Goal: Transaction & Acquisition: Purchase product/service

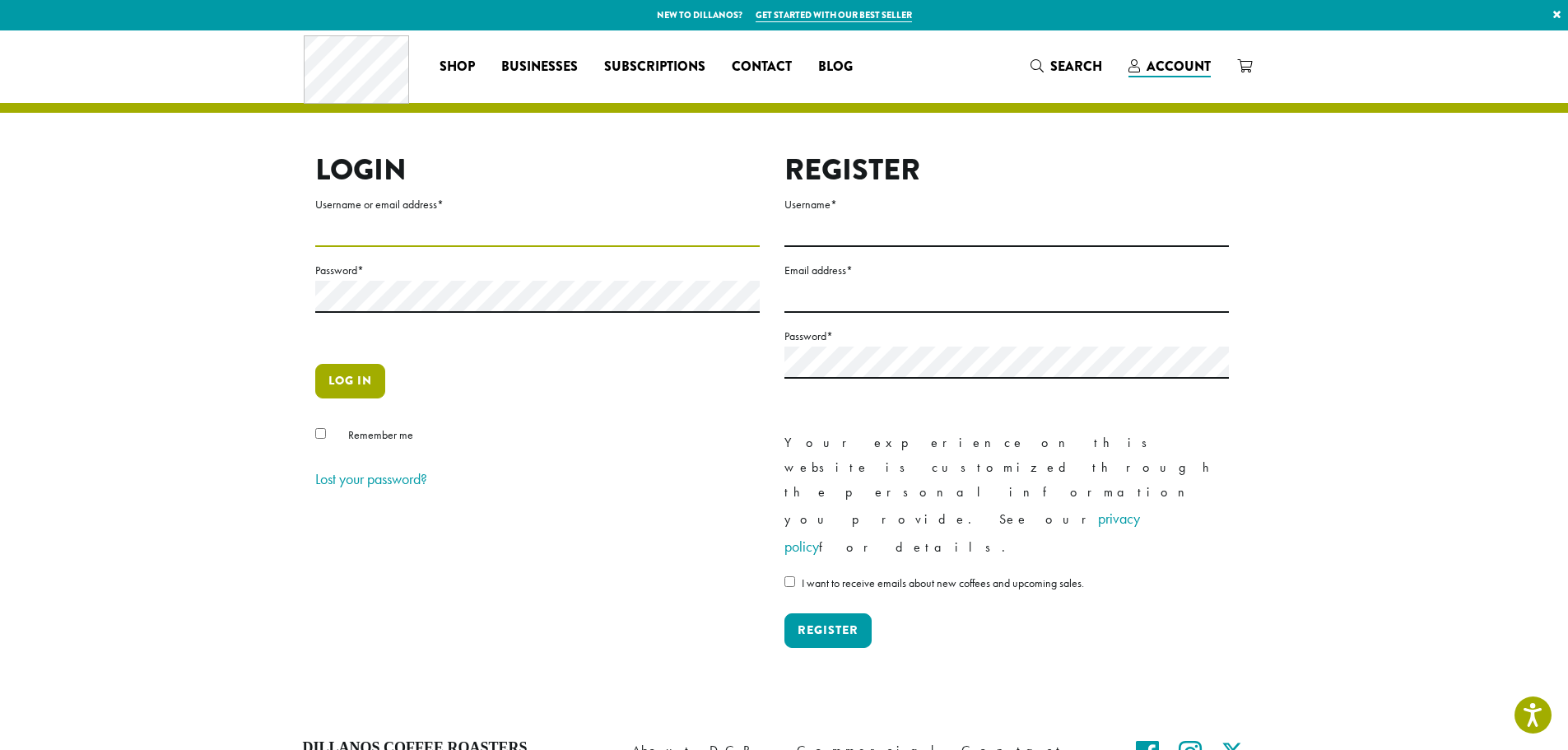
type input "**********"
click at [352, 386] on button "Log in" at bounding box center [350, 381] width 70 height 34
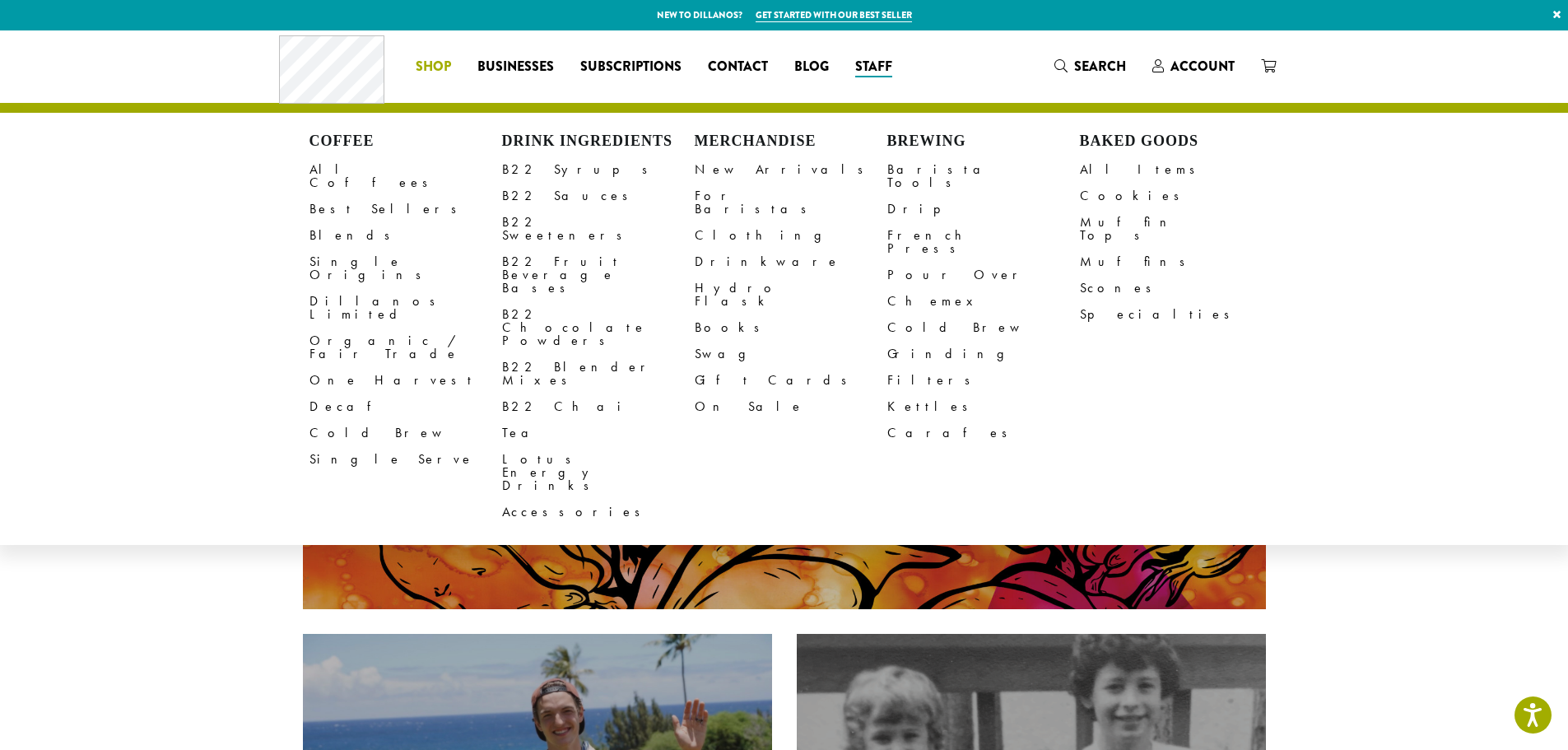
click at [420, 62] on span "Shop" at bounding box center [434, 67] width 35 height 20
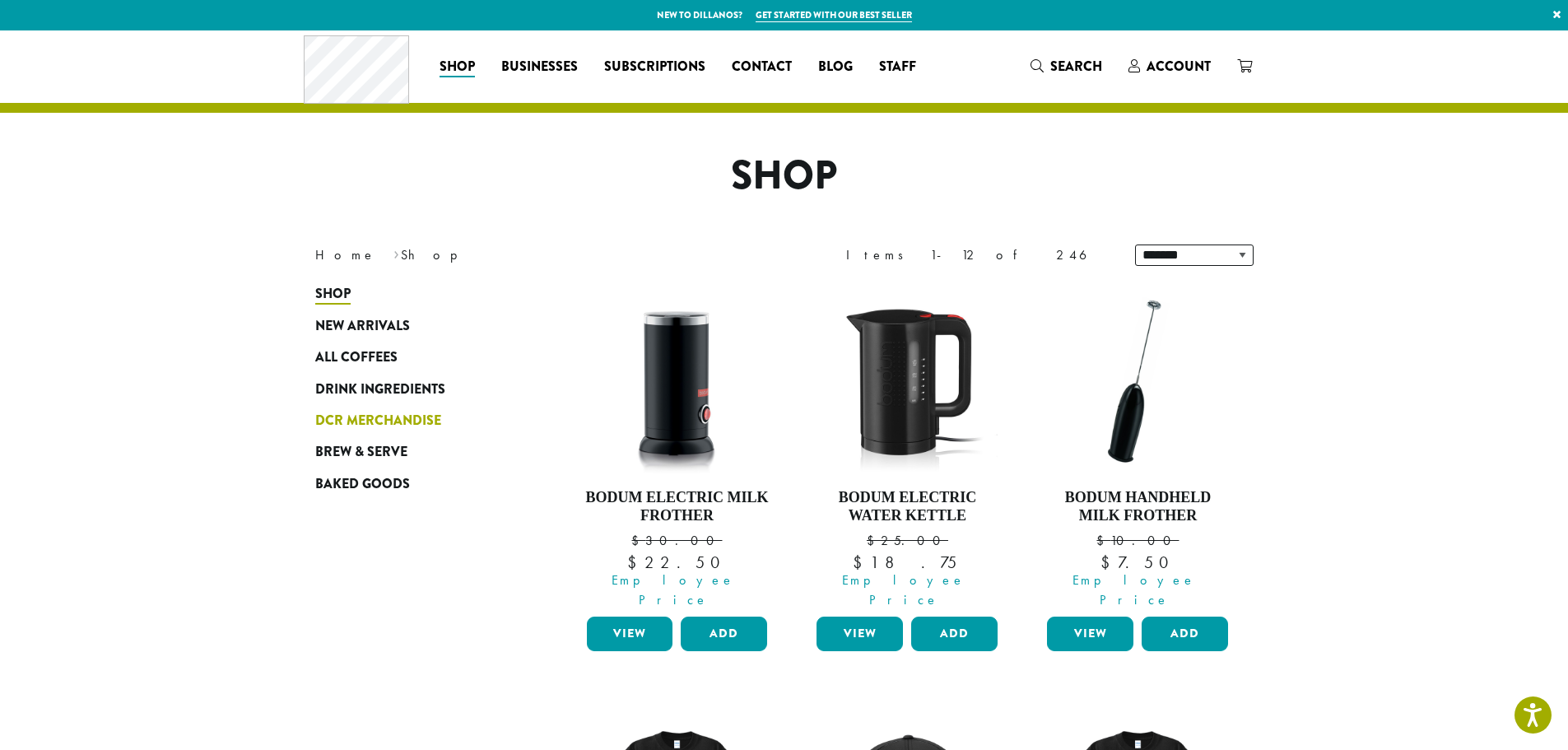
click at [389, 418] on span "DCR Merchandise" at bounding box center [379, 420] width 126 height 20
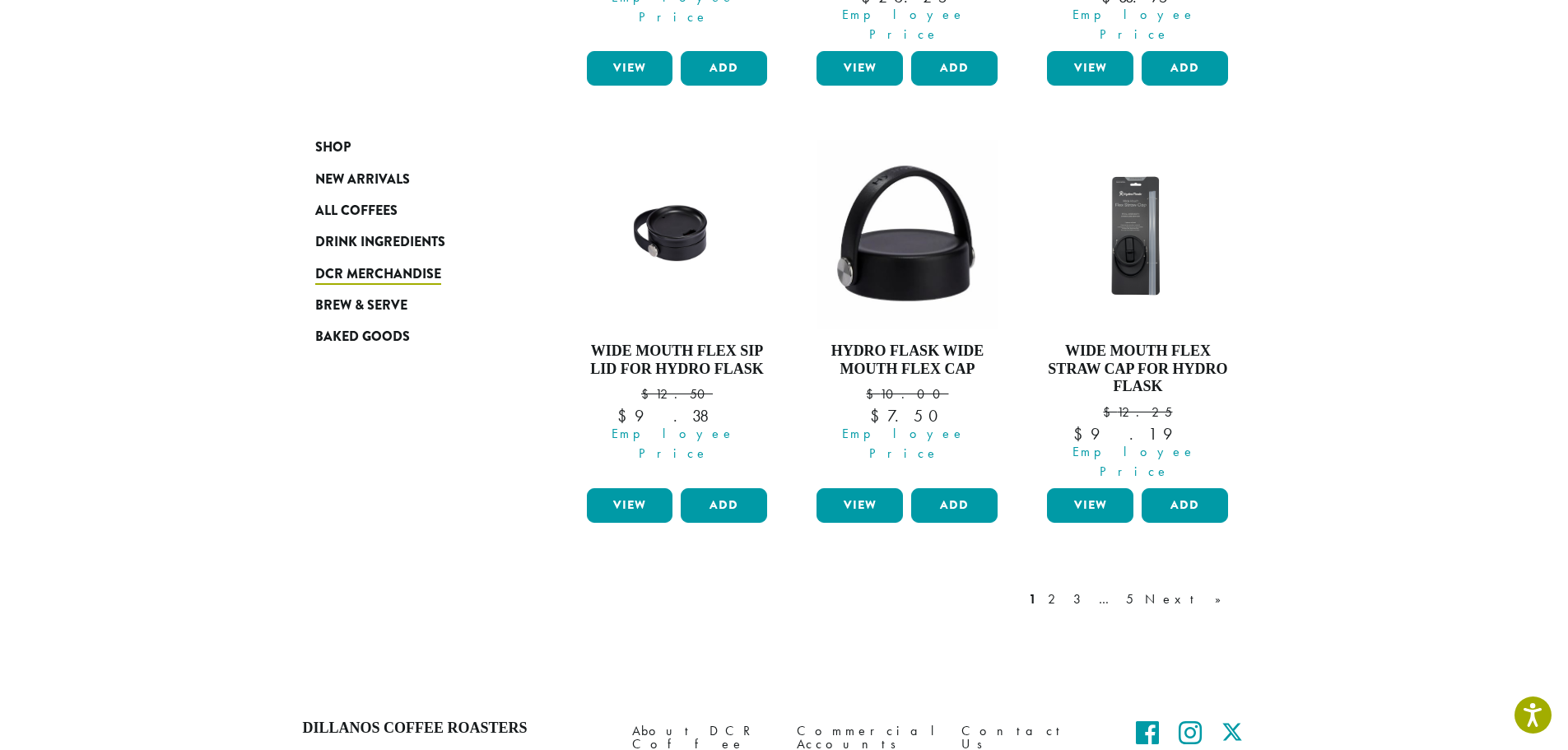
scroll to position [1399, 0]
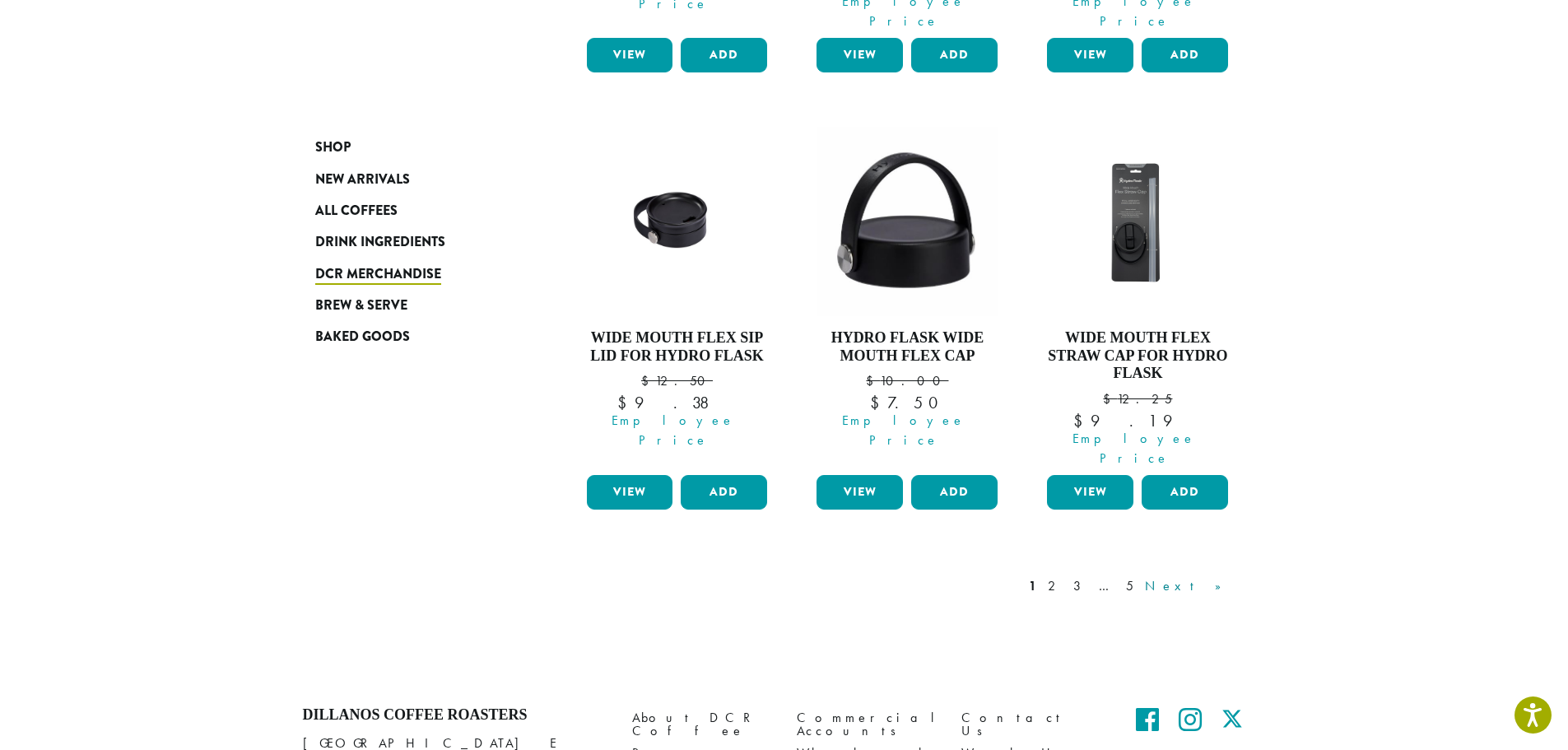
click at [1208, 576] on link "Next »" at bounding box center [1189, 586] width 95 height 19
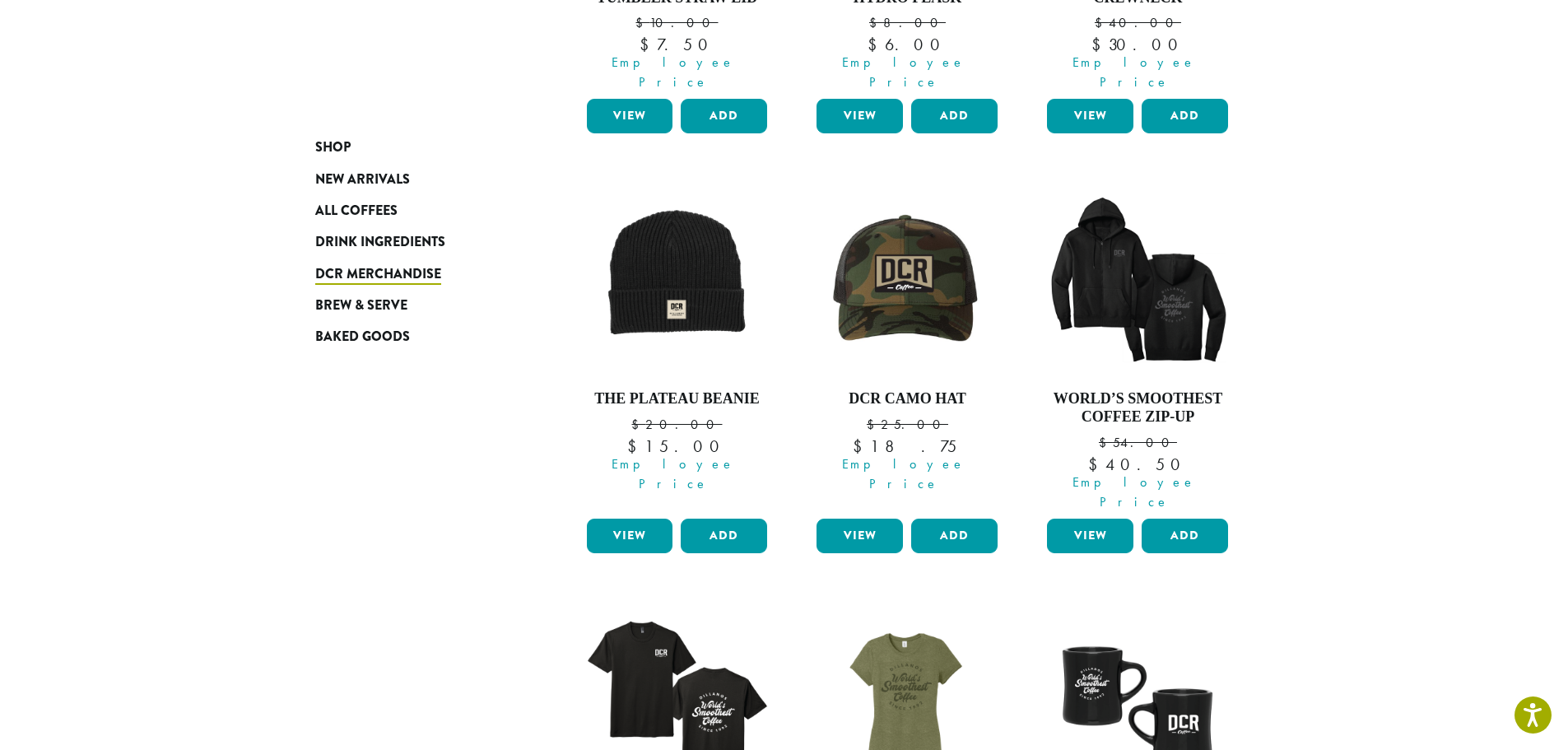
scroll to position [512, 0]
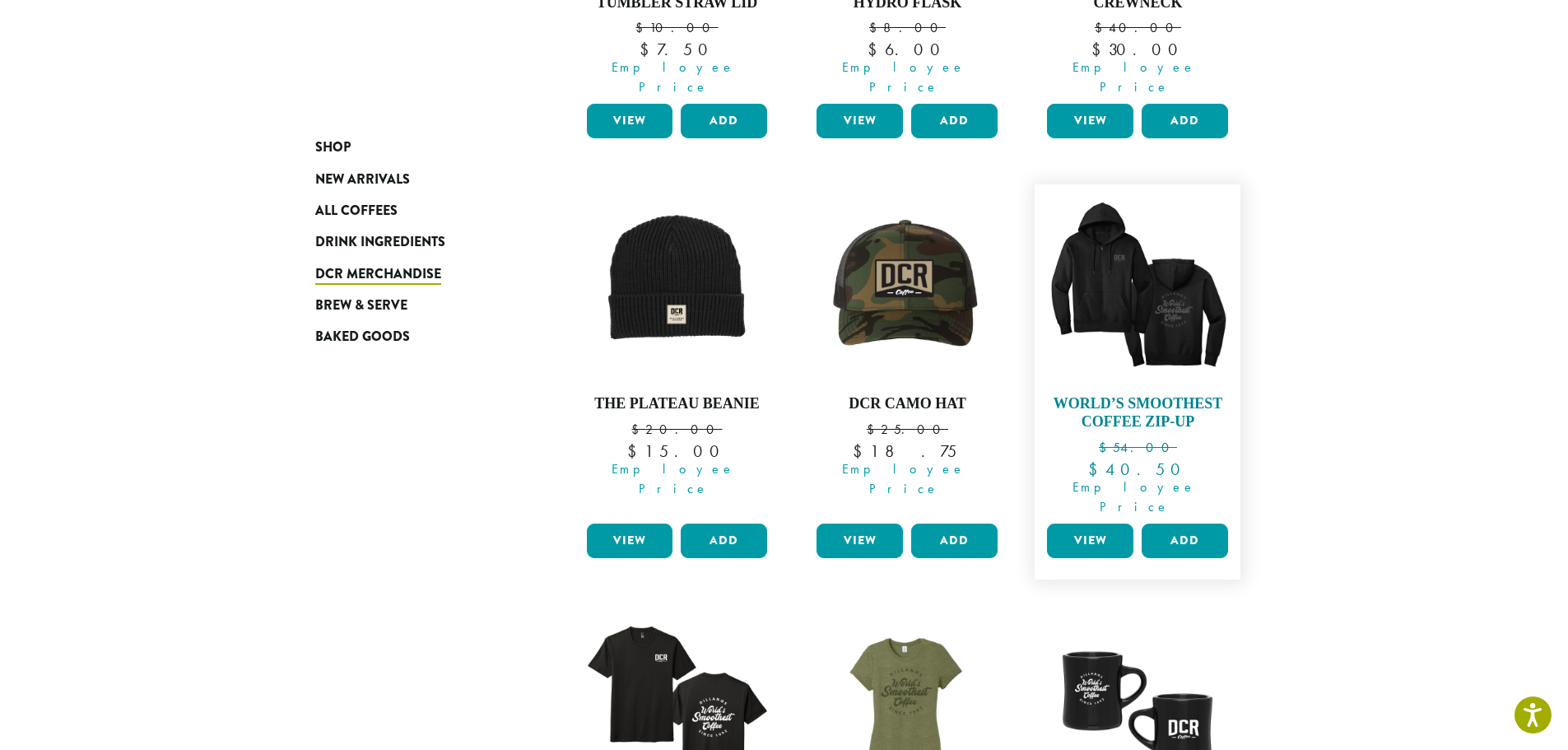
click at [1092, 395] on h4 "World’s Smoothest Coffee Zip-Up" at bounding box center [1137, 413] width 189 height 35
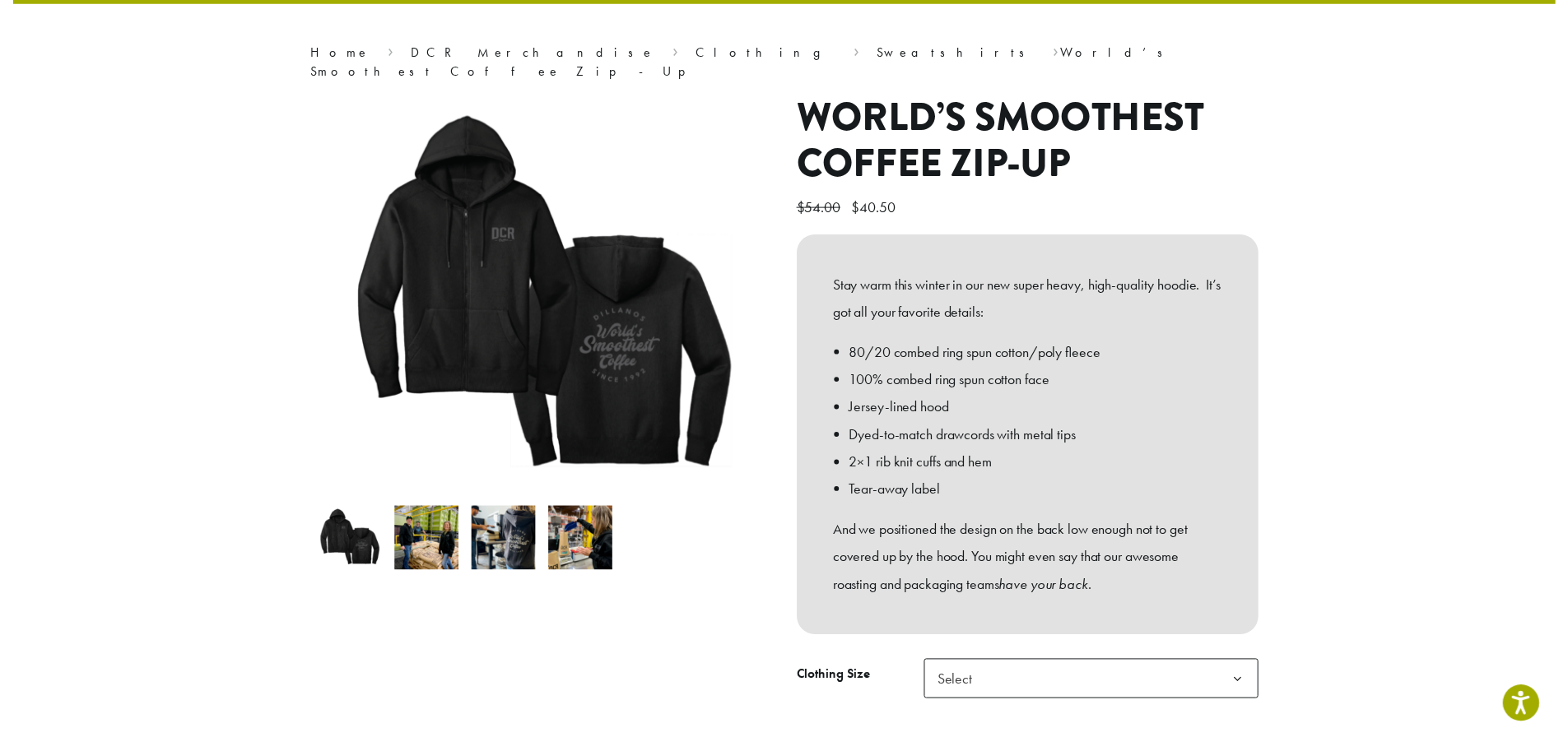
scroll to position [330, 0]
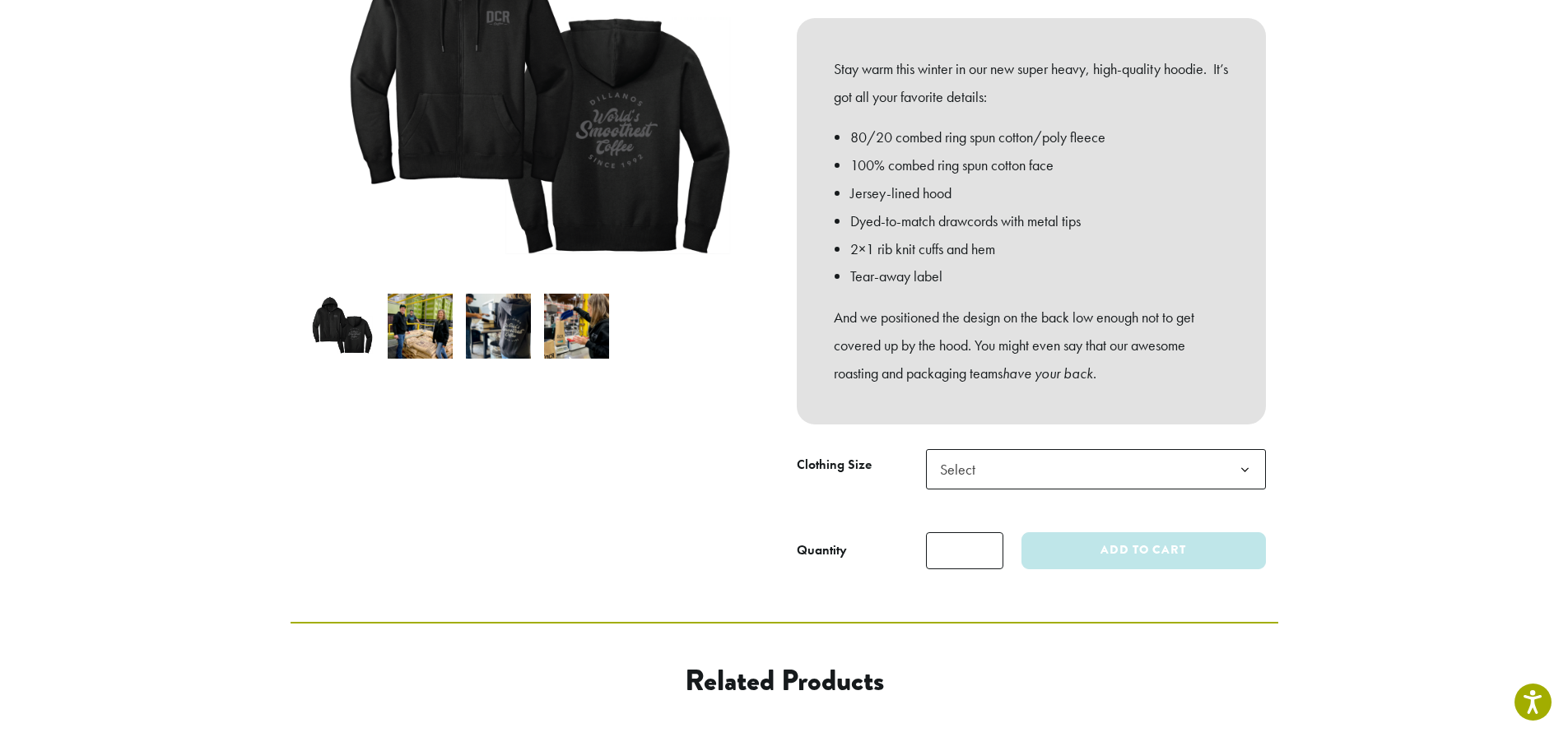
click at [1216, 459] on span "Select" at bounding box center [1096, 469] width 340 height 40
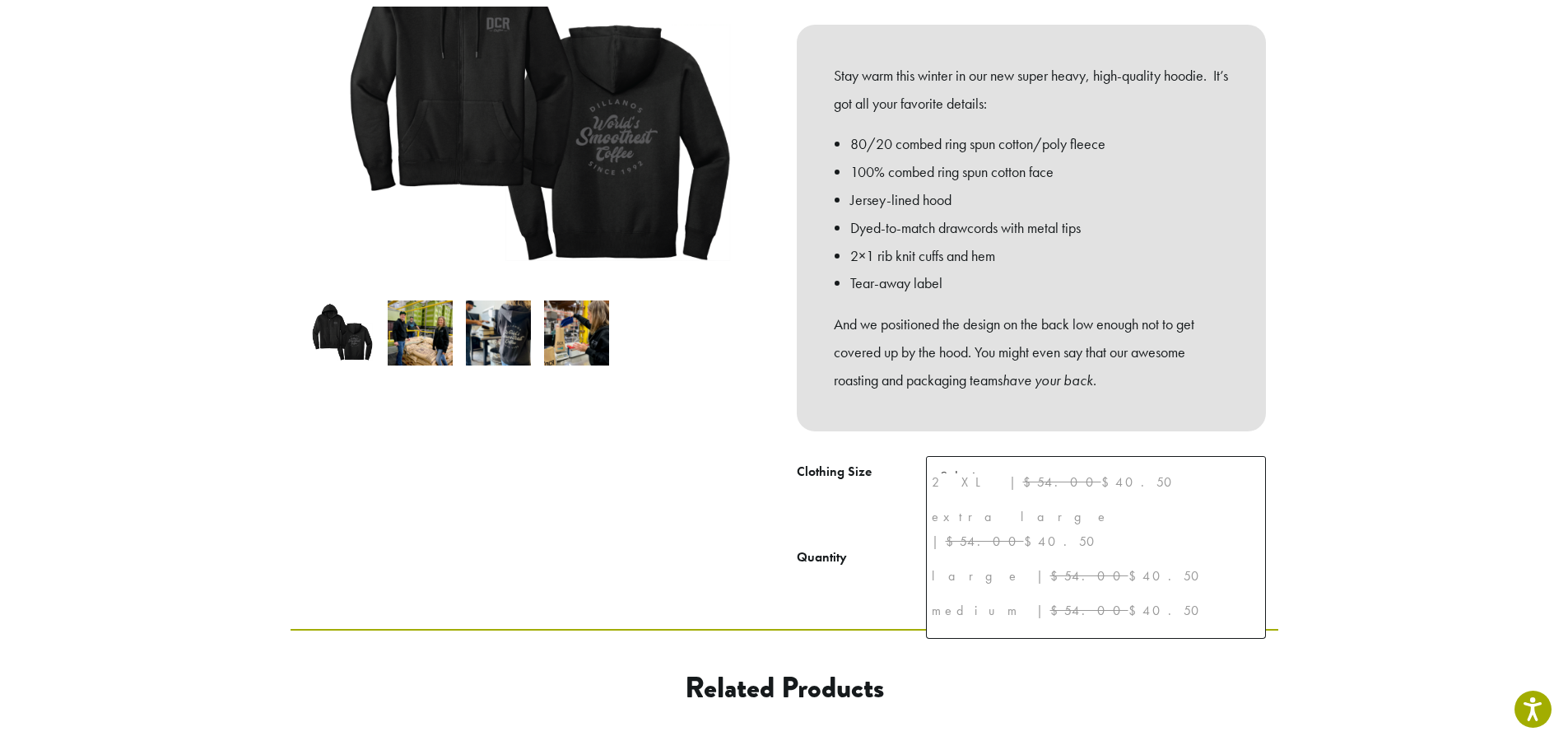
scroll to position [0, 0]
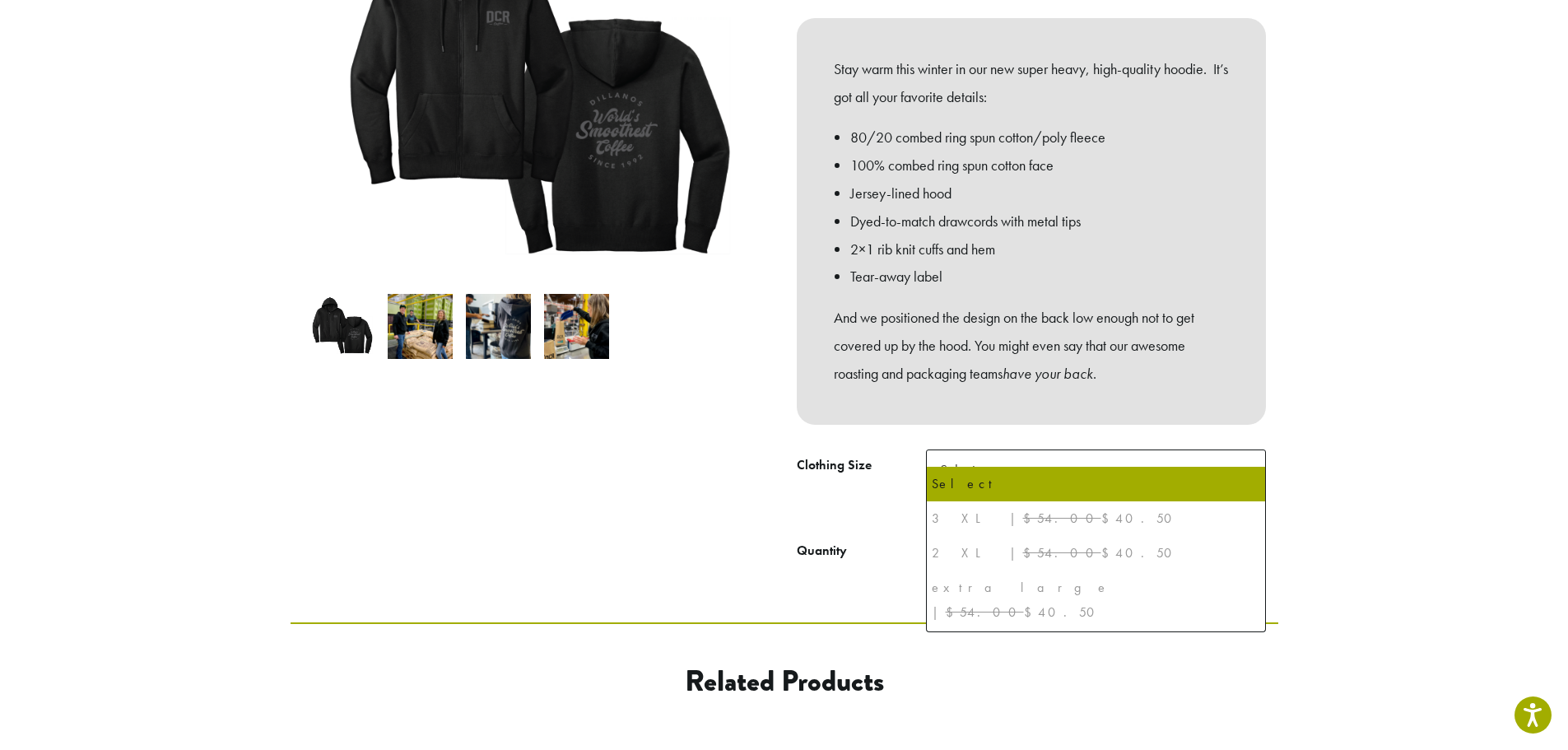
click at [583, 490] on div at bounding box center [538, 222] width 494 height 693
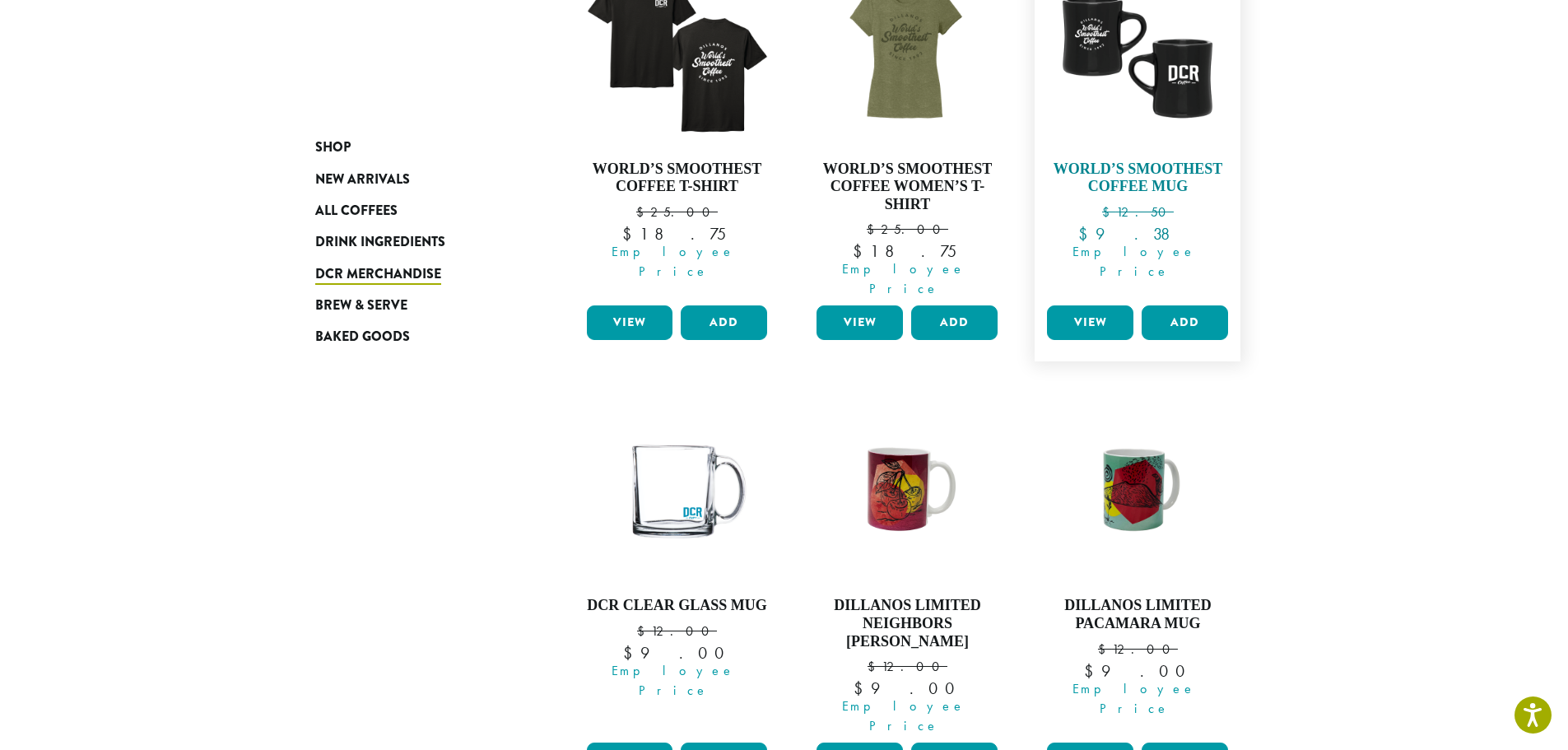
scroll to position [1168, 0]
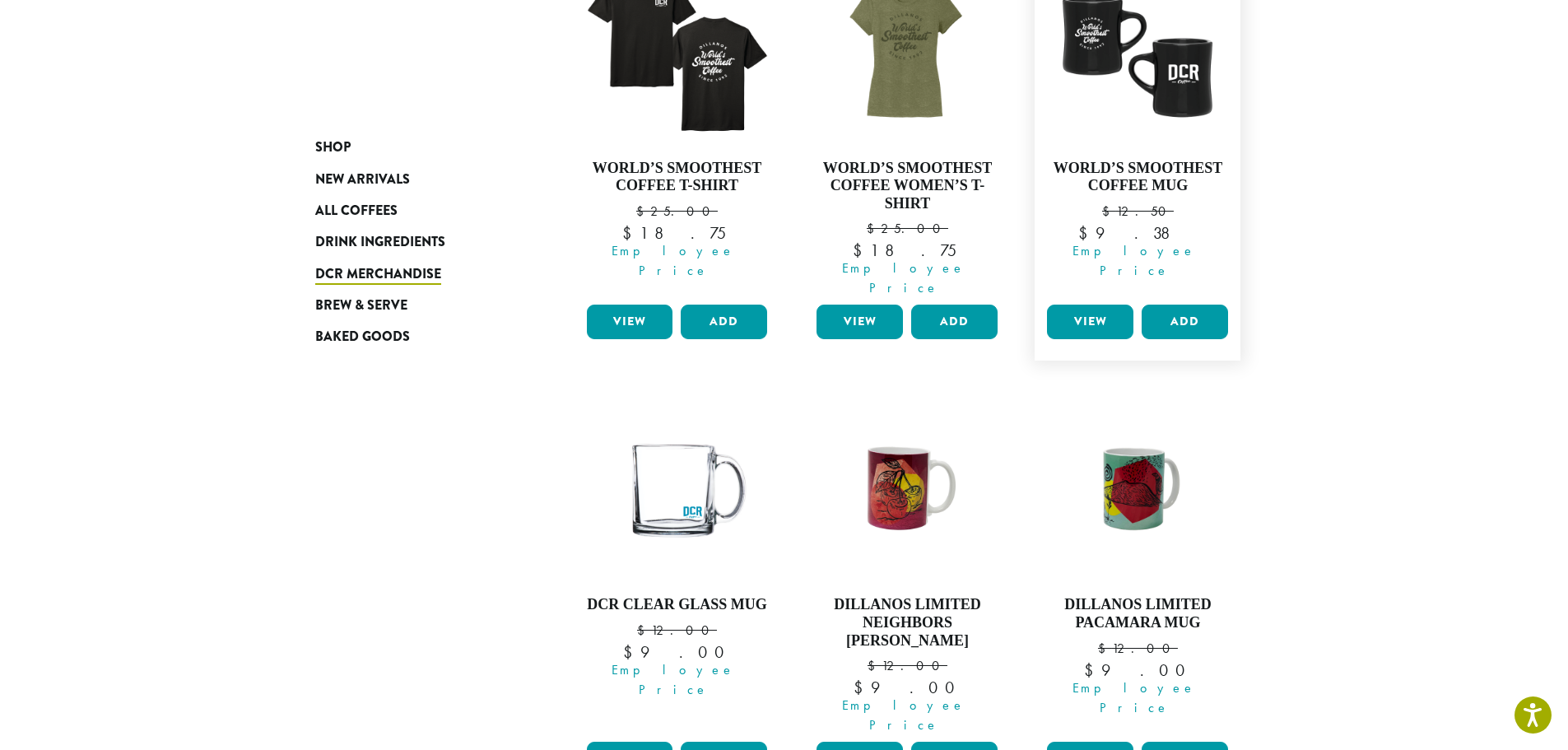
click at [1086, 304] on link "View" at bounding box center [1090, 321] width 86 height 34
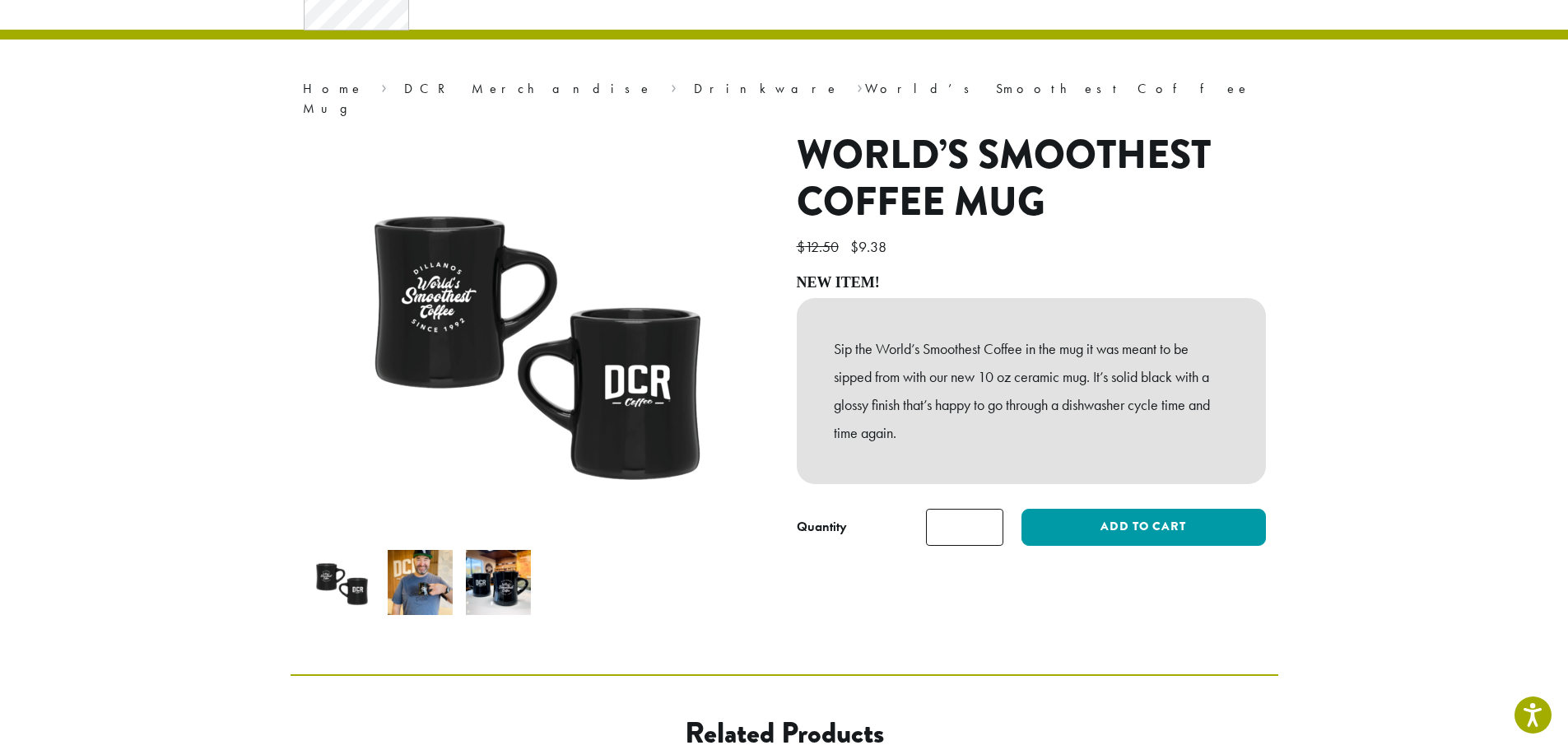
scroll to position [164, 0]
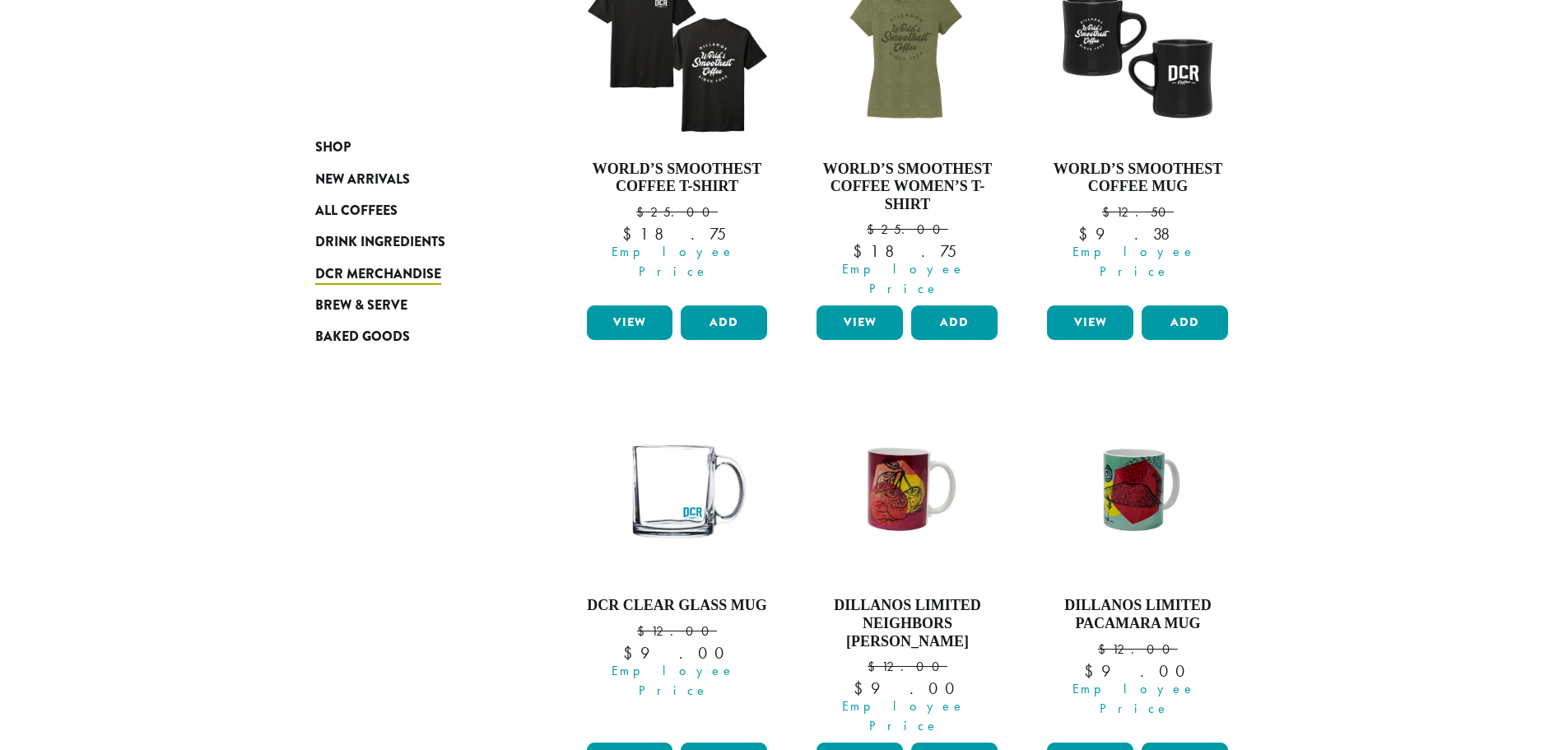
scroll to position [1167, 0]
click at [619, 743] on link "View" at bounding box center [629, 759] width 86 height 34
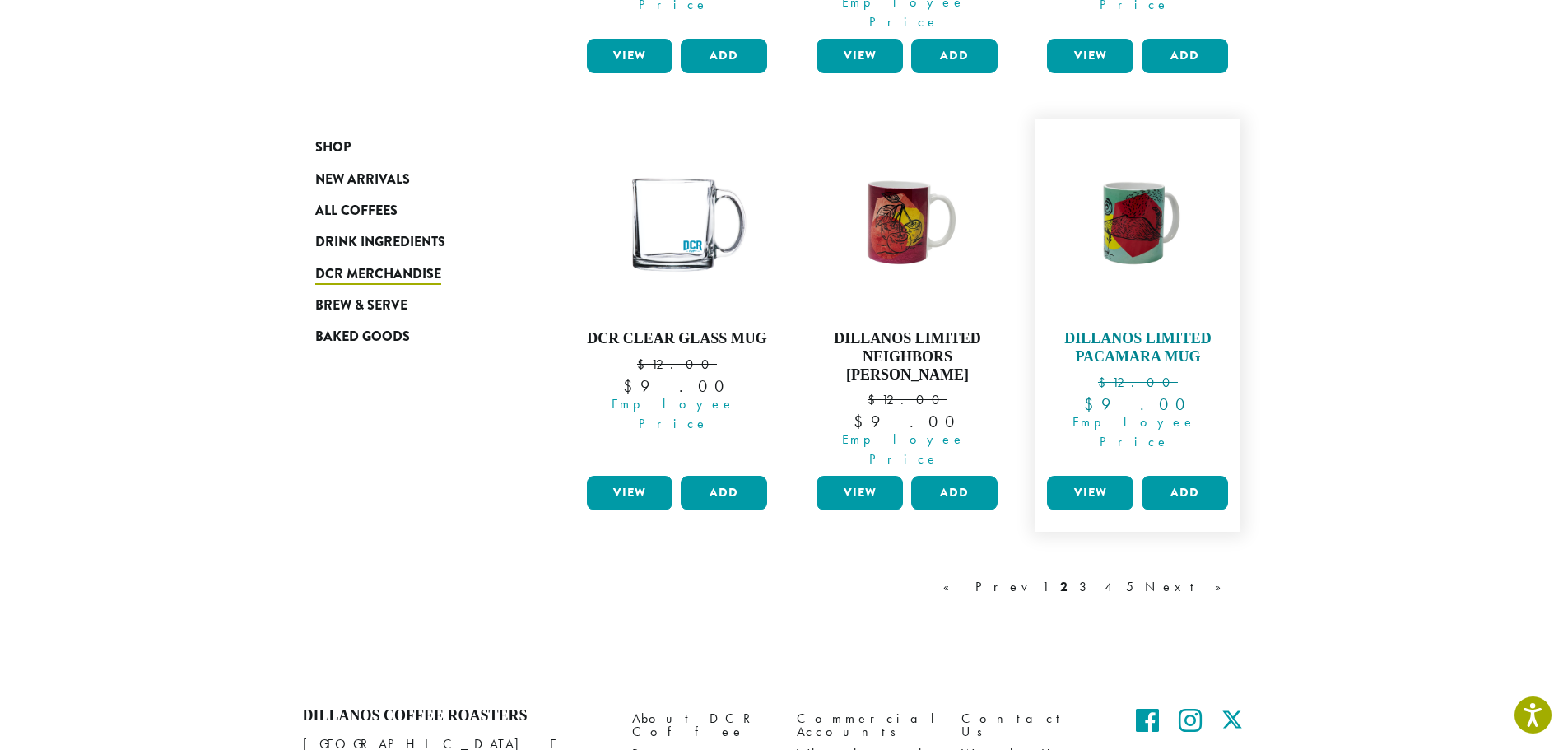
scroll to position [1495, 0]
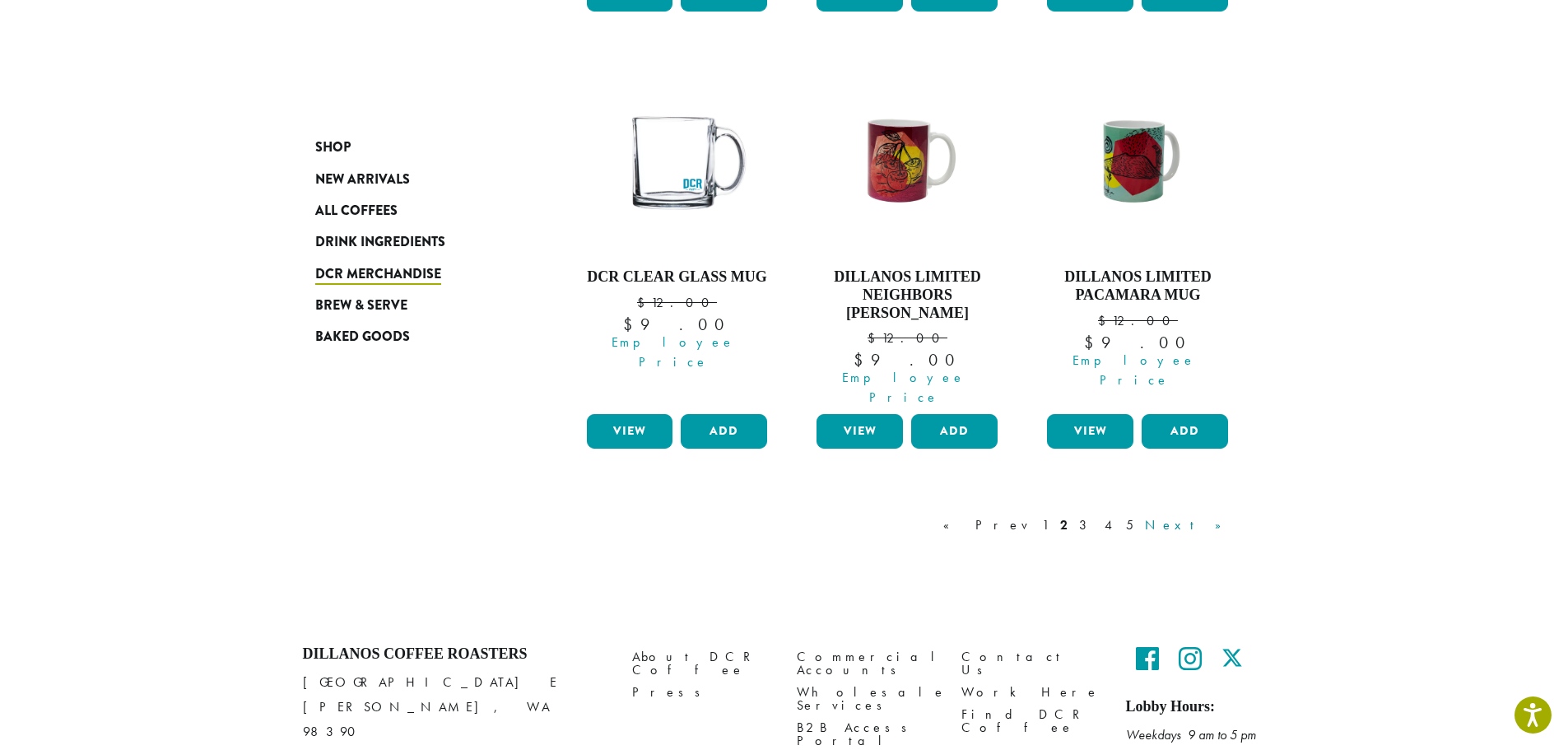
click at [1212, 515] on link "Next »" at bounding box center [1189, 524] width 95 height 19
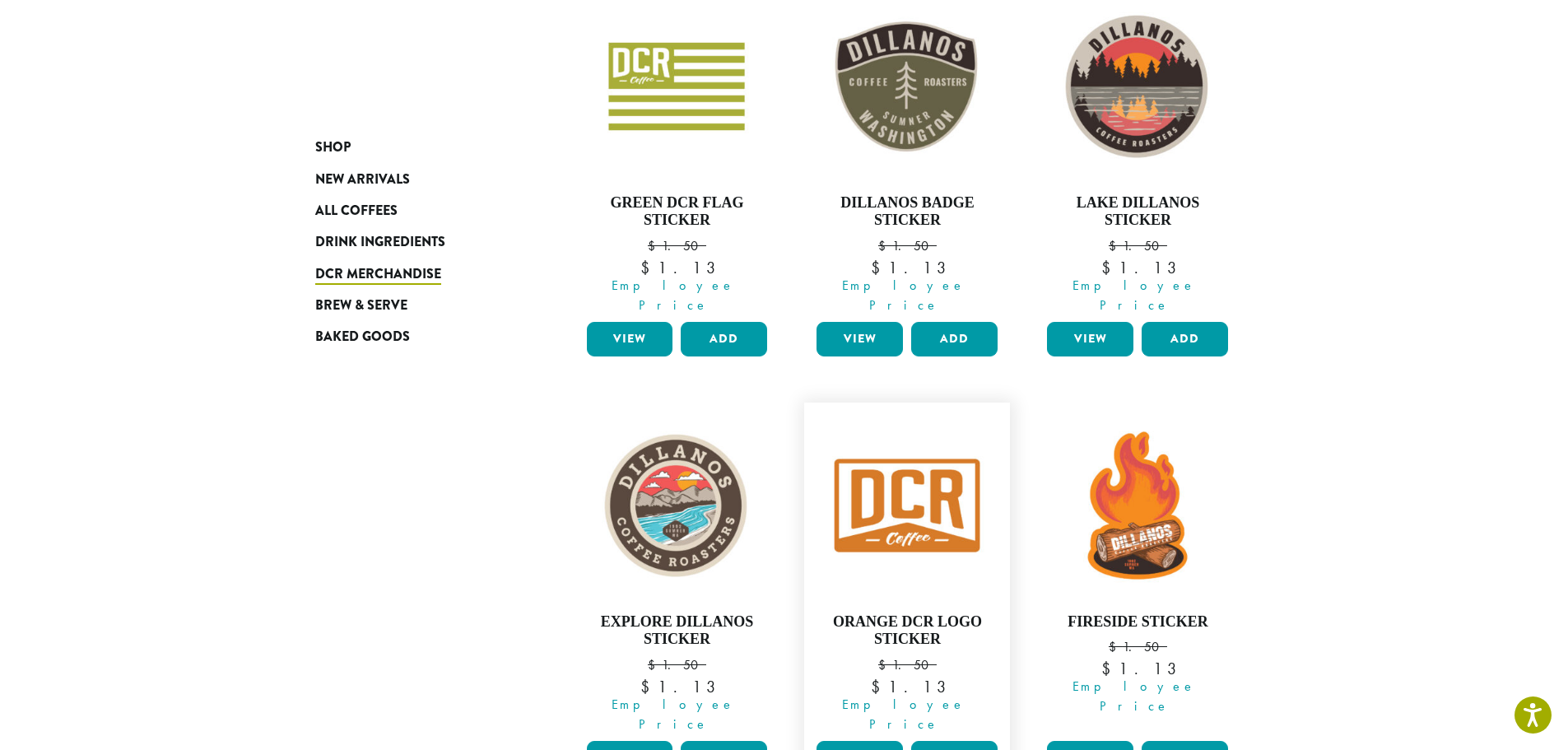
scroll to position [1253, 0]
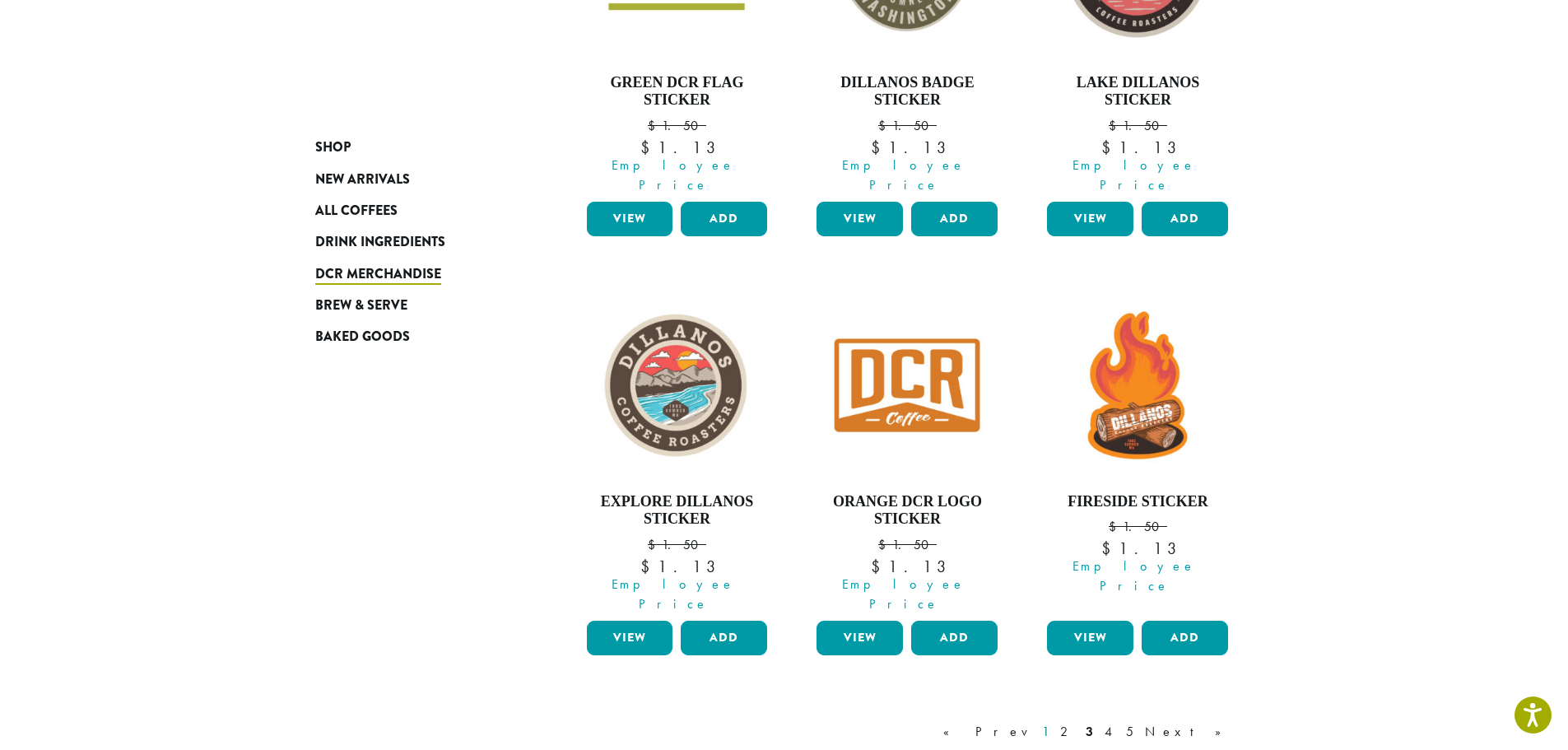
click at [1052, 722] on link "1" at bounding box center [1045, 731] width 13 height 19
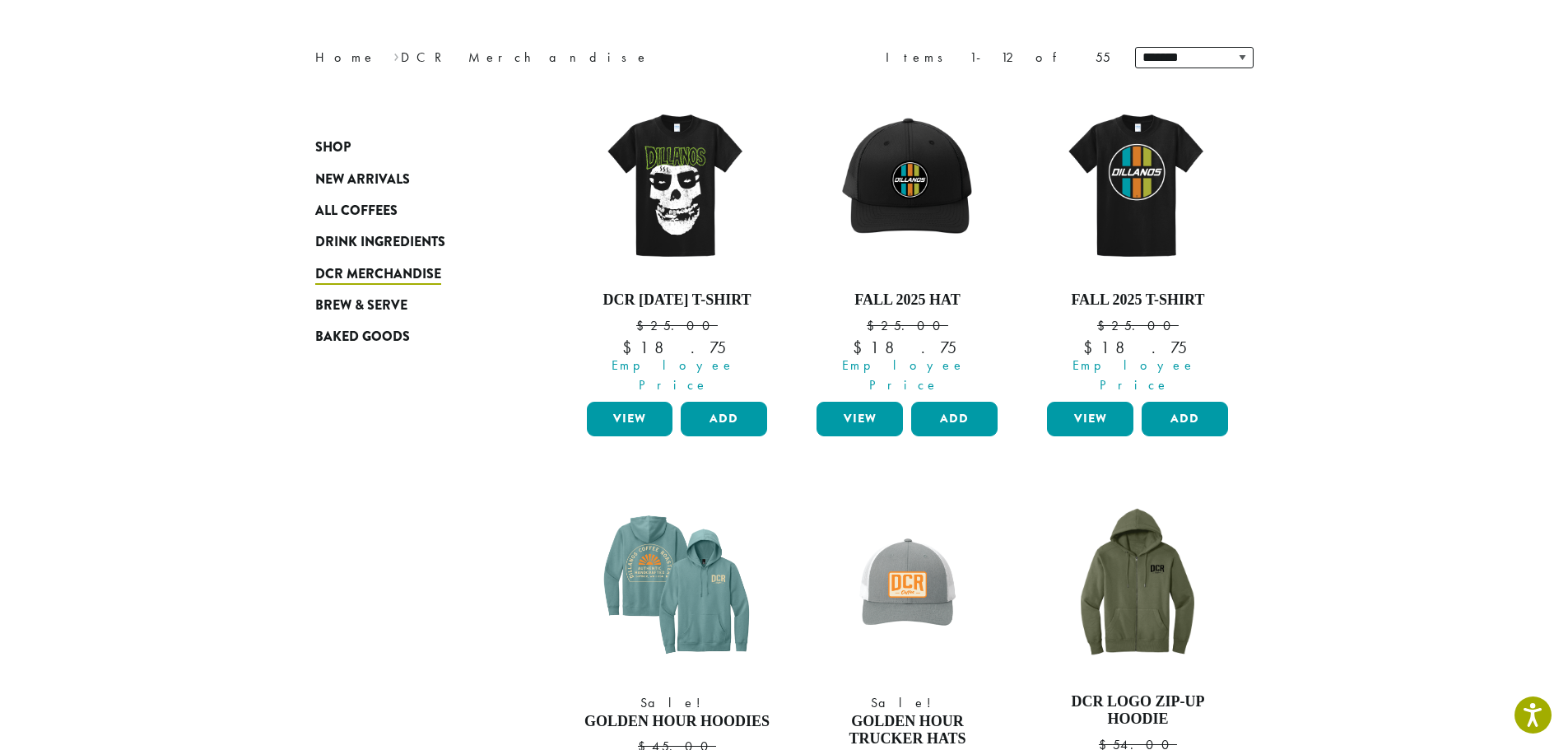
scroll to position [431, 0]
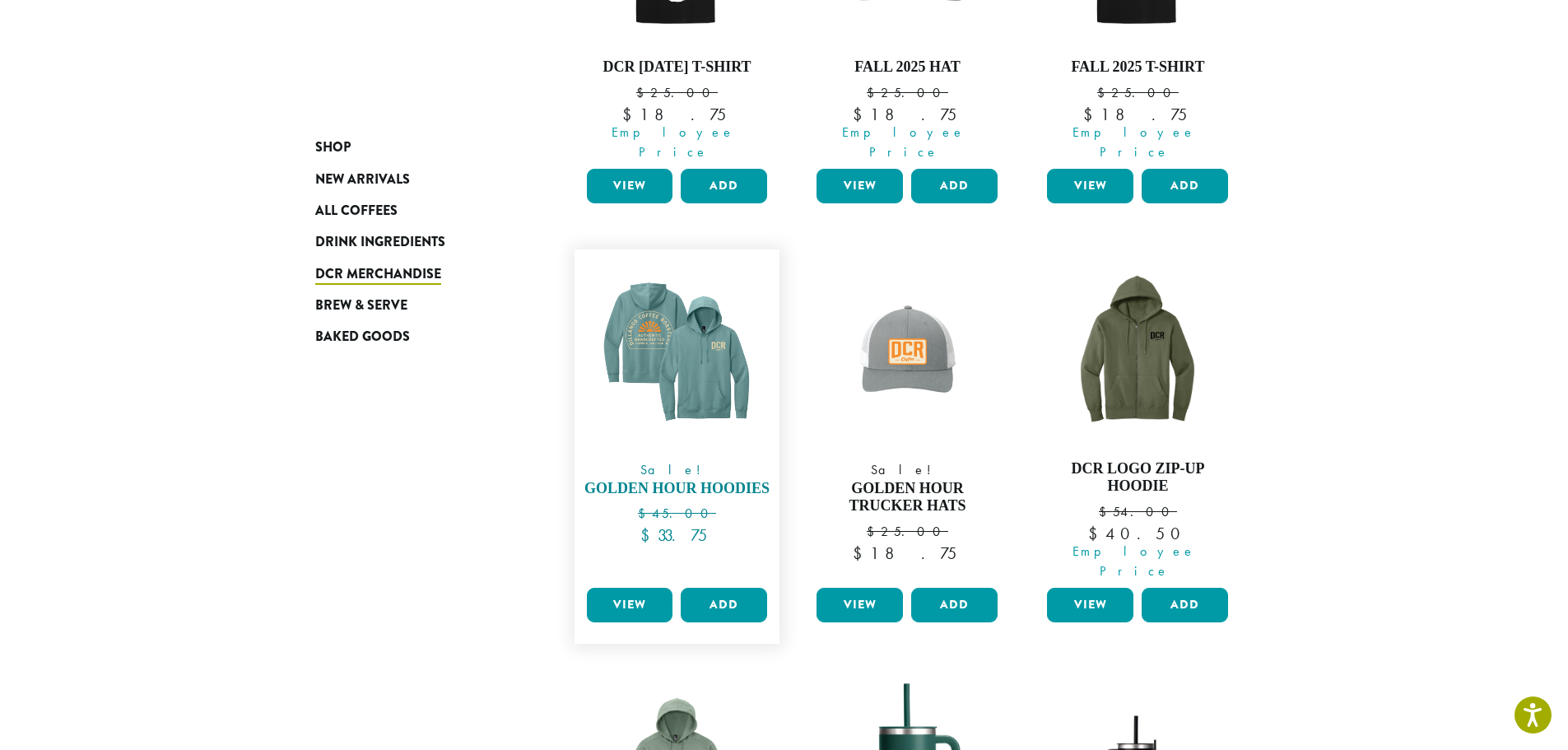
click at [670, 486] on h4 "Golden Hour Hoodies" at bounding box center [678, 489] width 189 height 19
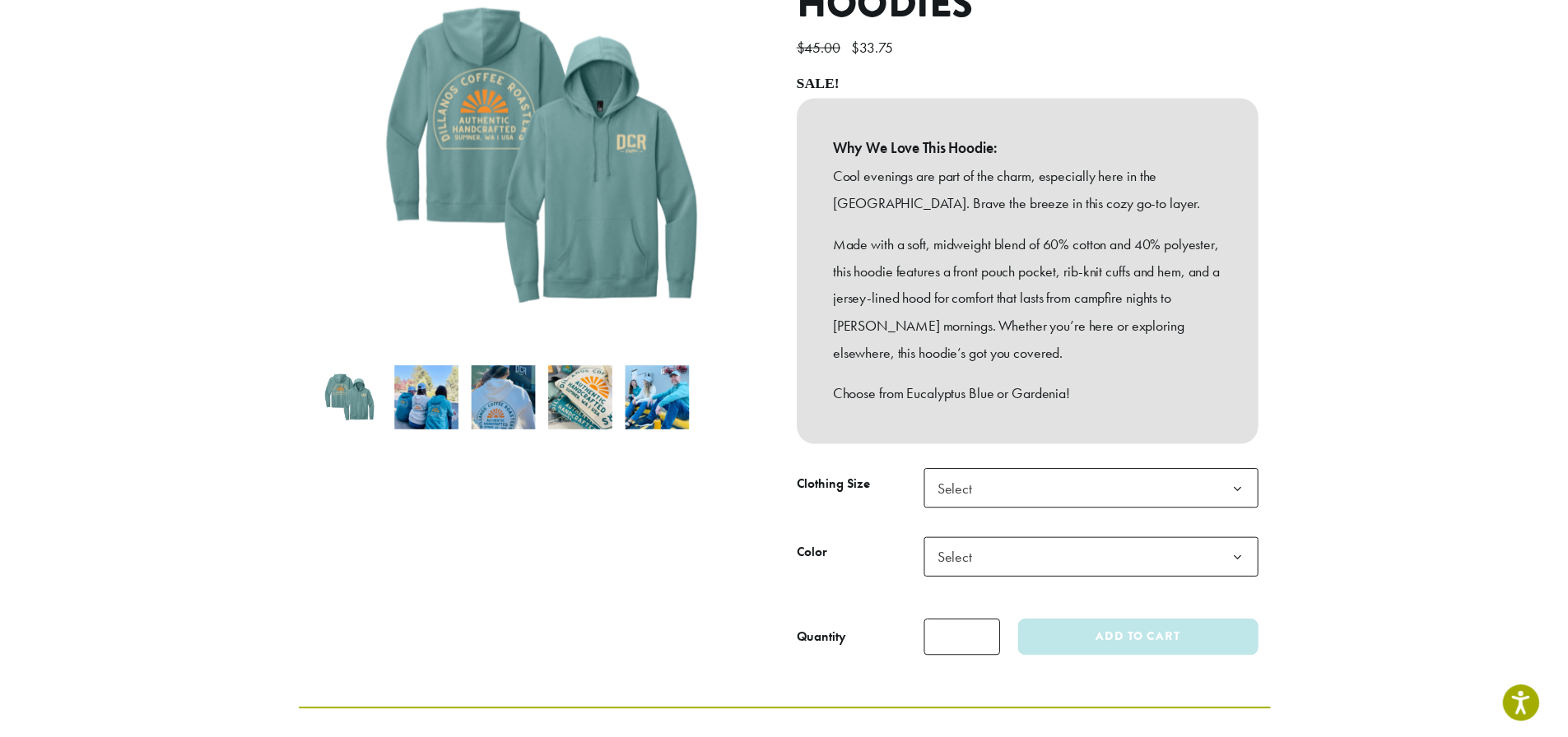
scroll to position [330, 0]
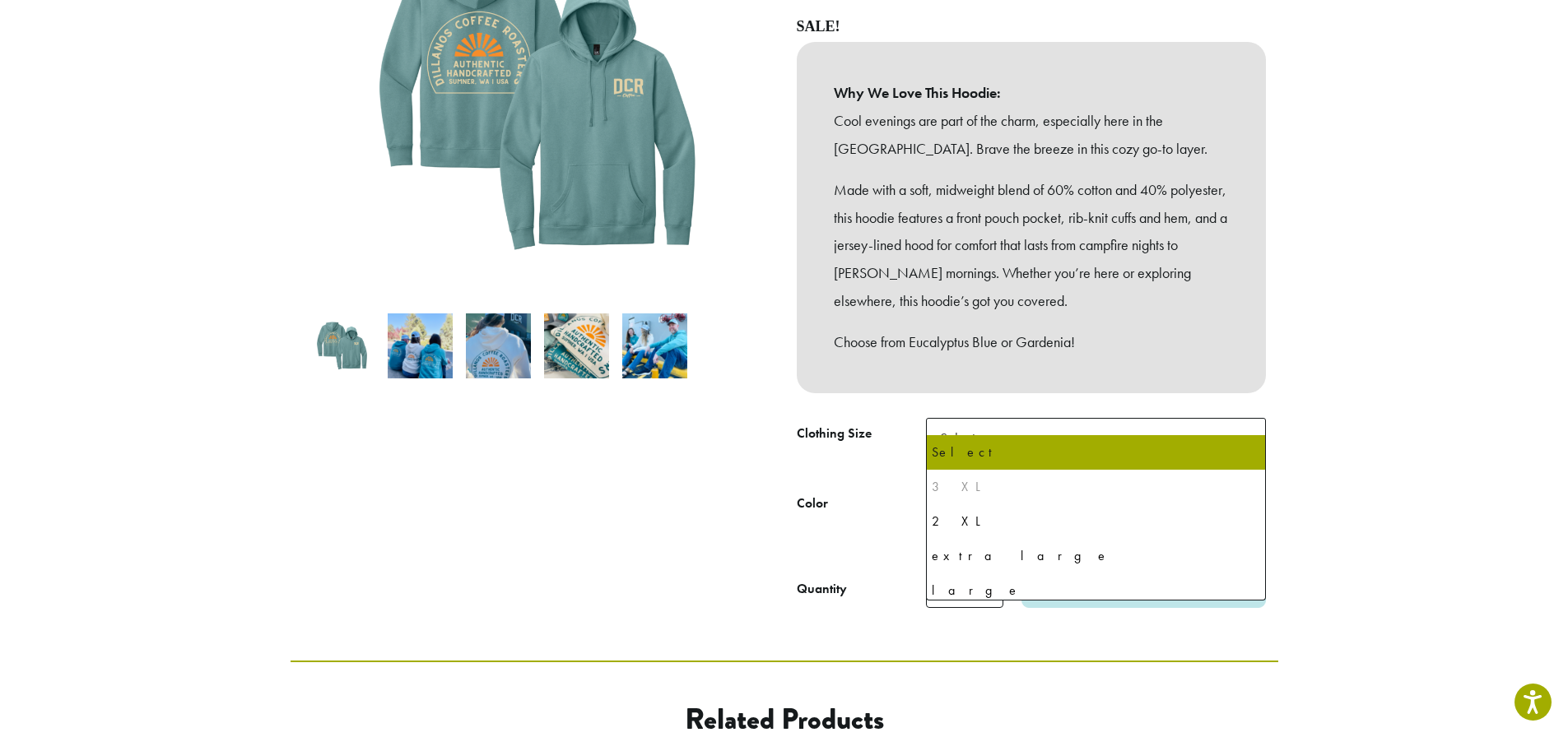
click at [1219, 420] on span "Select" at bounding box center [1096, 437] width 340 height 40
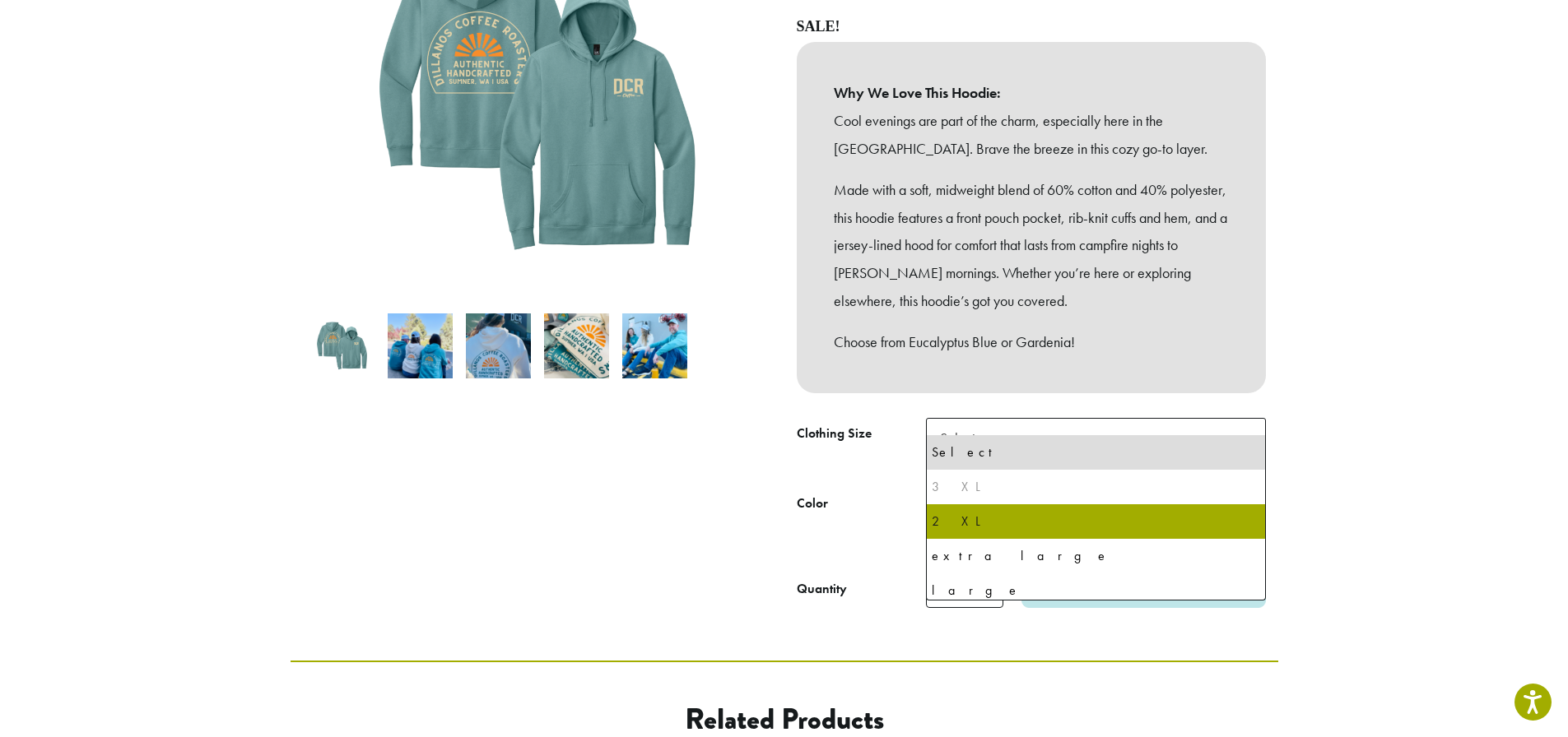
scroll to position [77, 0]
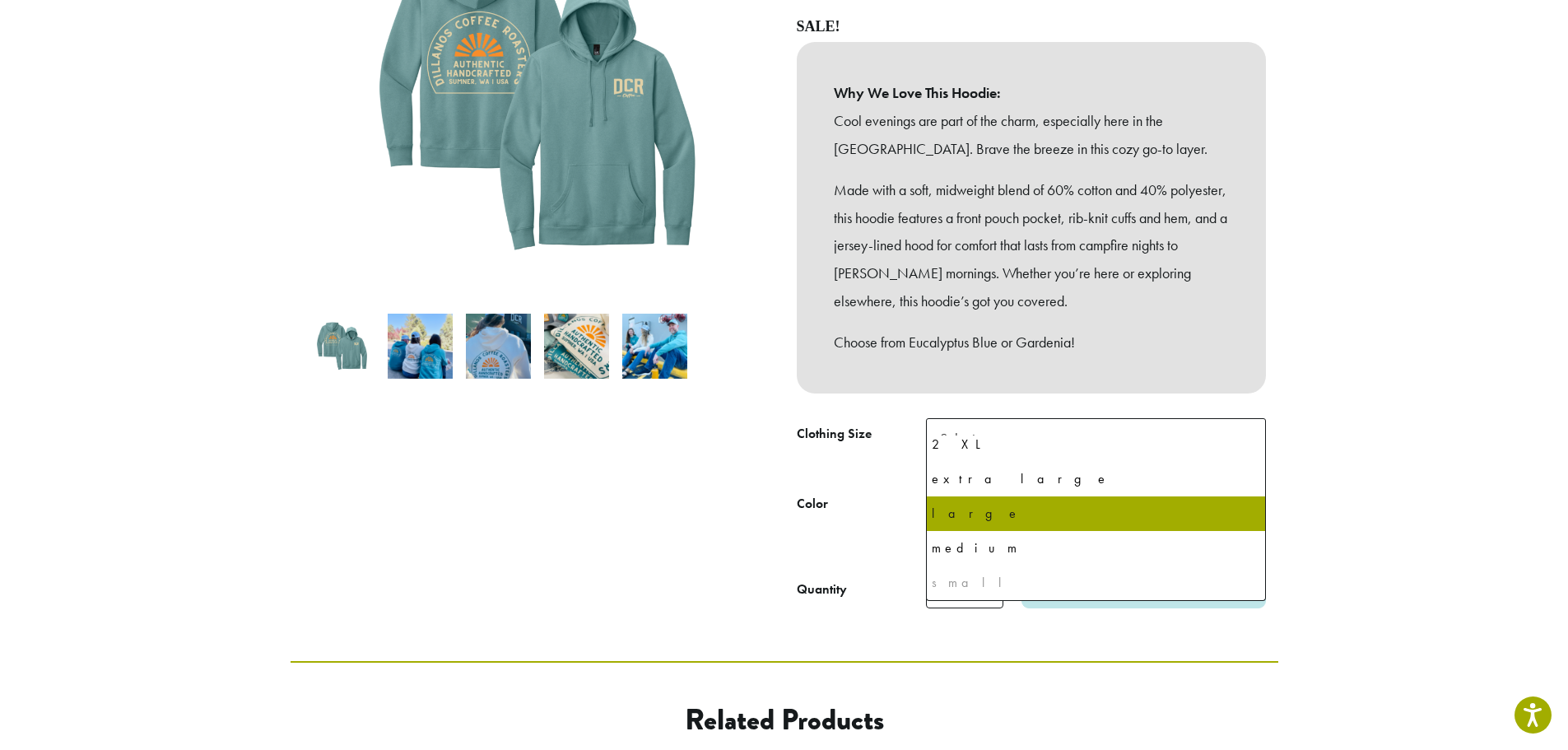
click at [1342, 469] on section "**********" at bounding box center [784, 181] width 1568 height 960
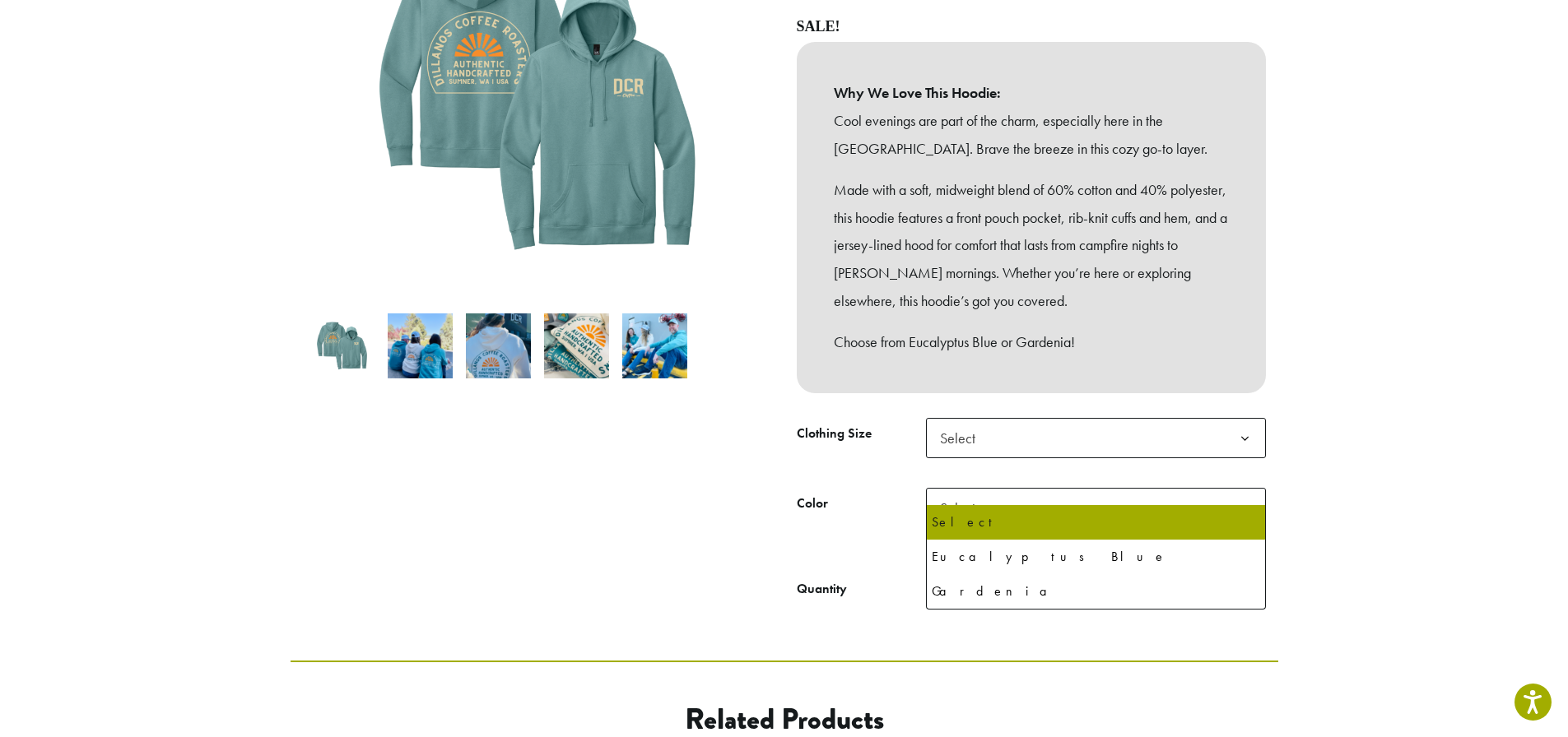
click at [1241, 489] on b at bounding box center [1244, 509] width 40 height 40
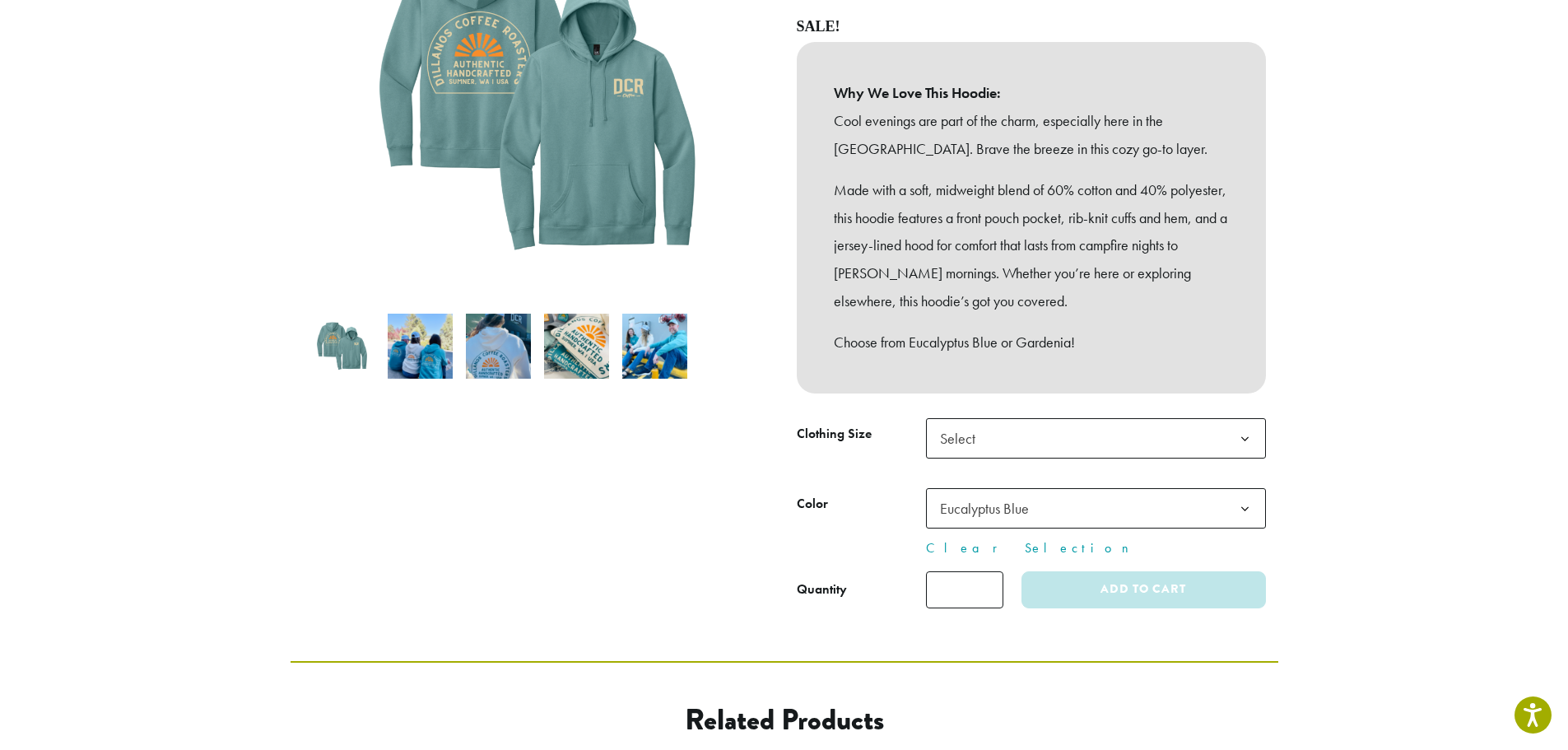
click at [1230, 419] on b at bounding box center [1244, 438] width 40 height 40
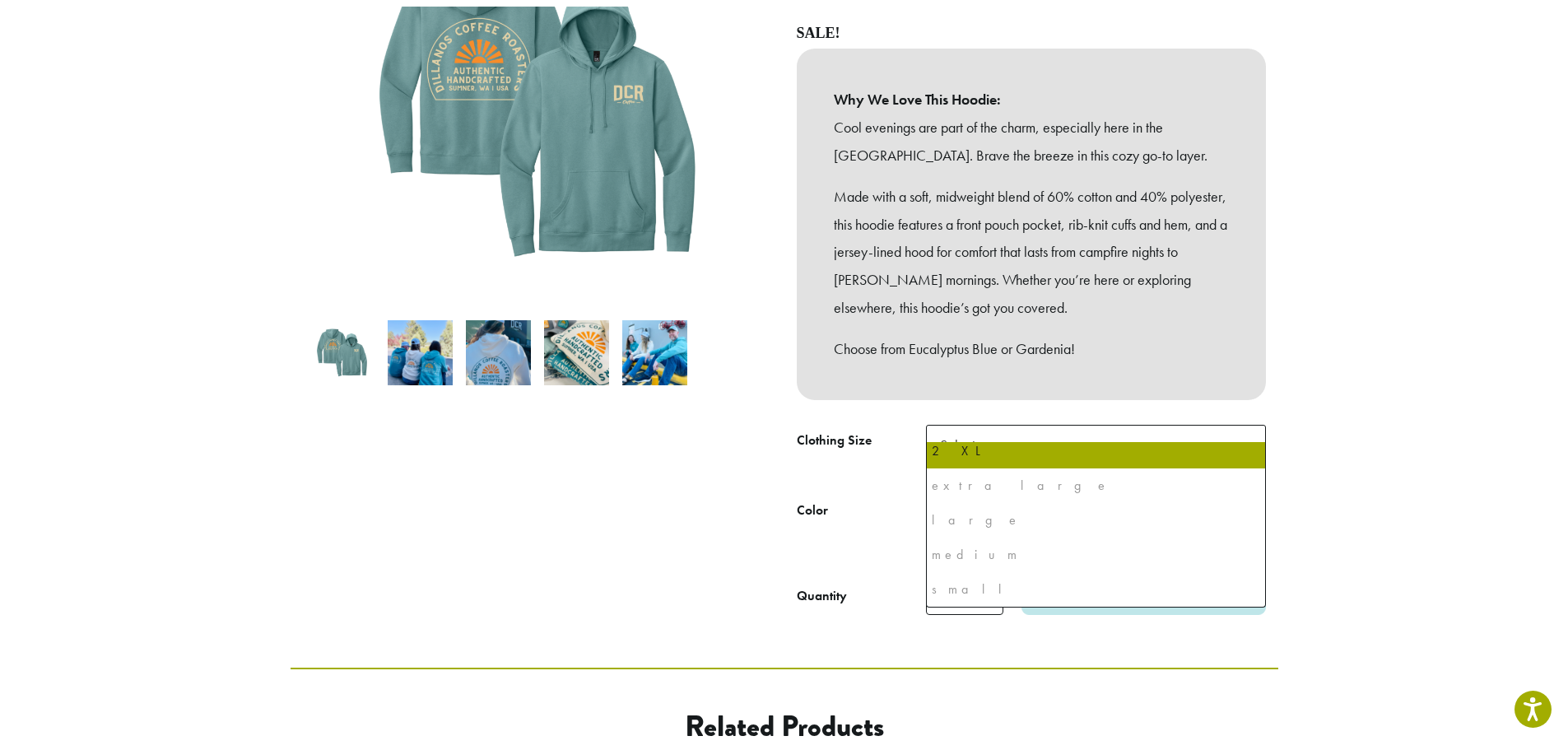
scroll to position [0, 0]
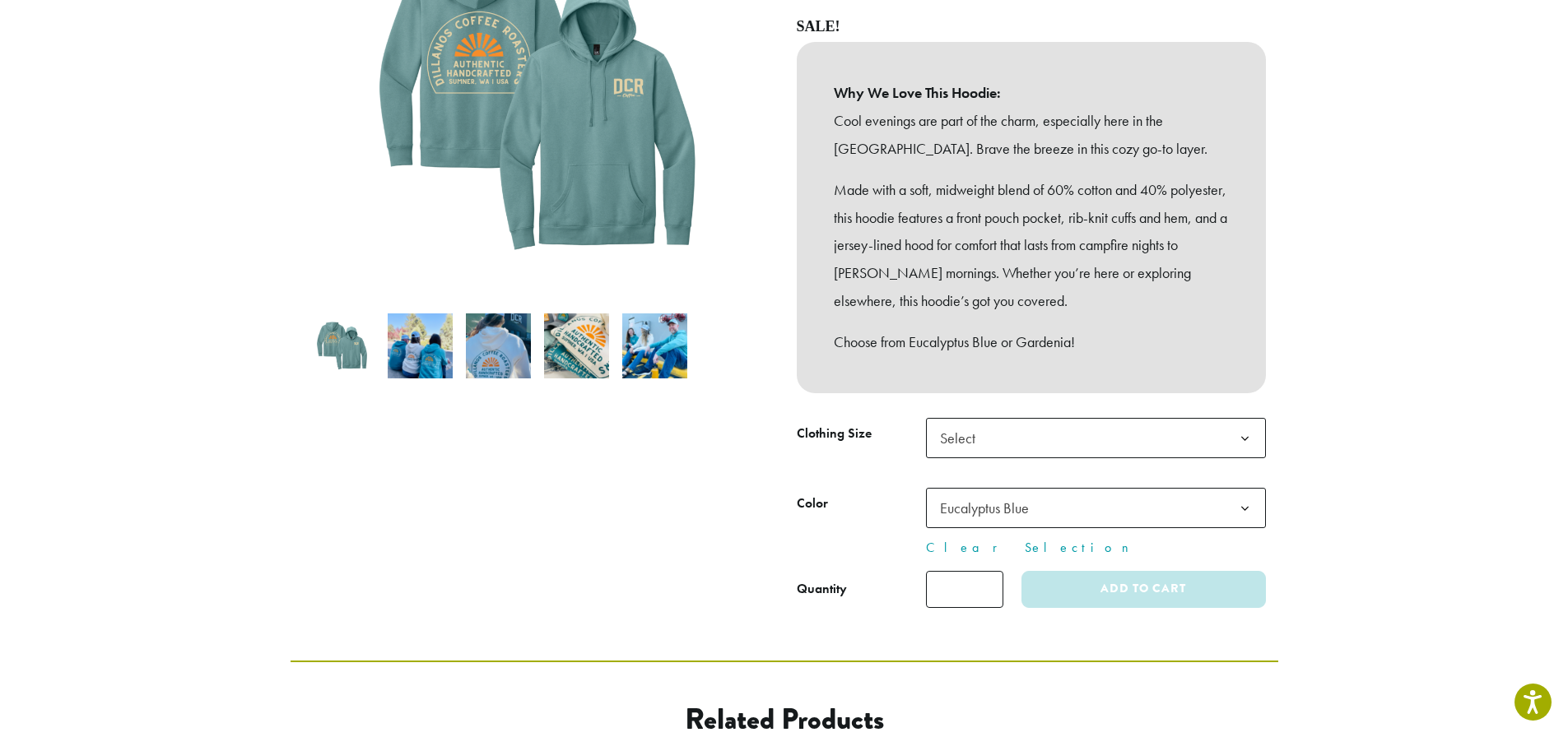
click at [1380, 460] on section "**********" at bounding box center [784, 181] width 1568 height 960
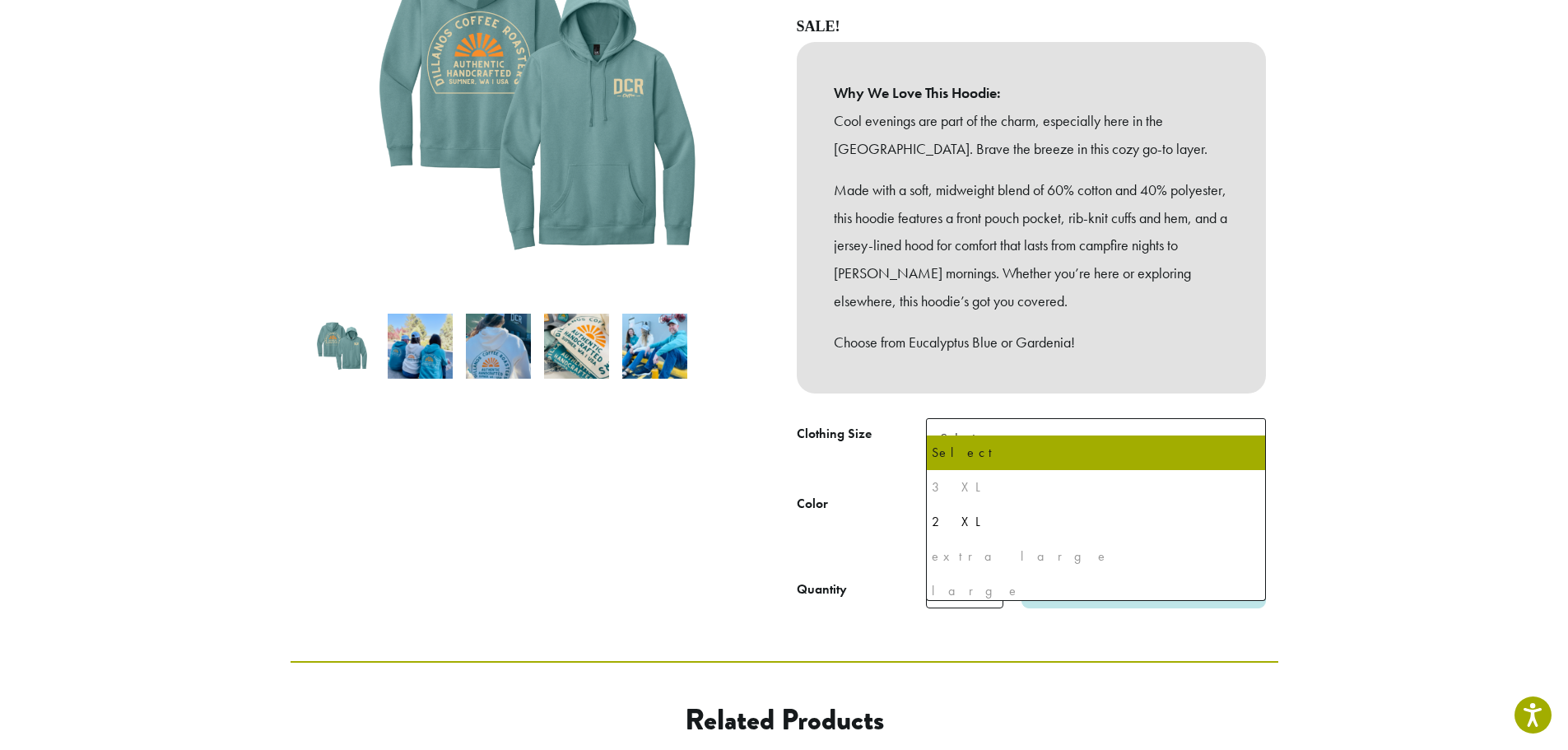
click at [1216, 418] on span "Select" at bounding box center [1096, 437] width 340 height 40
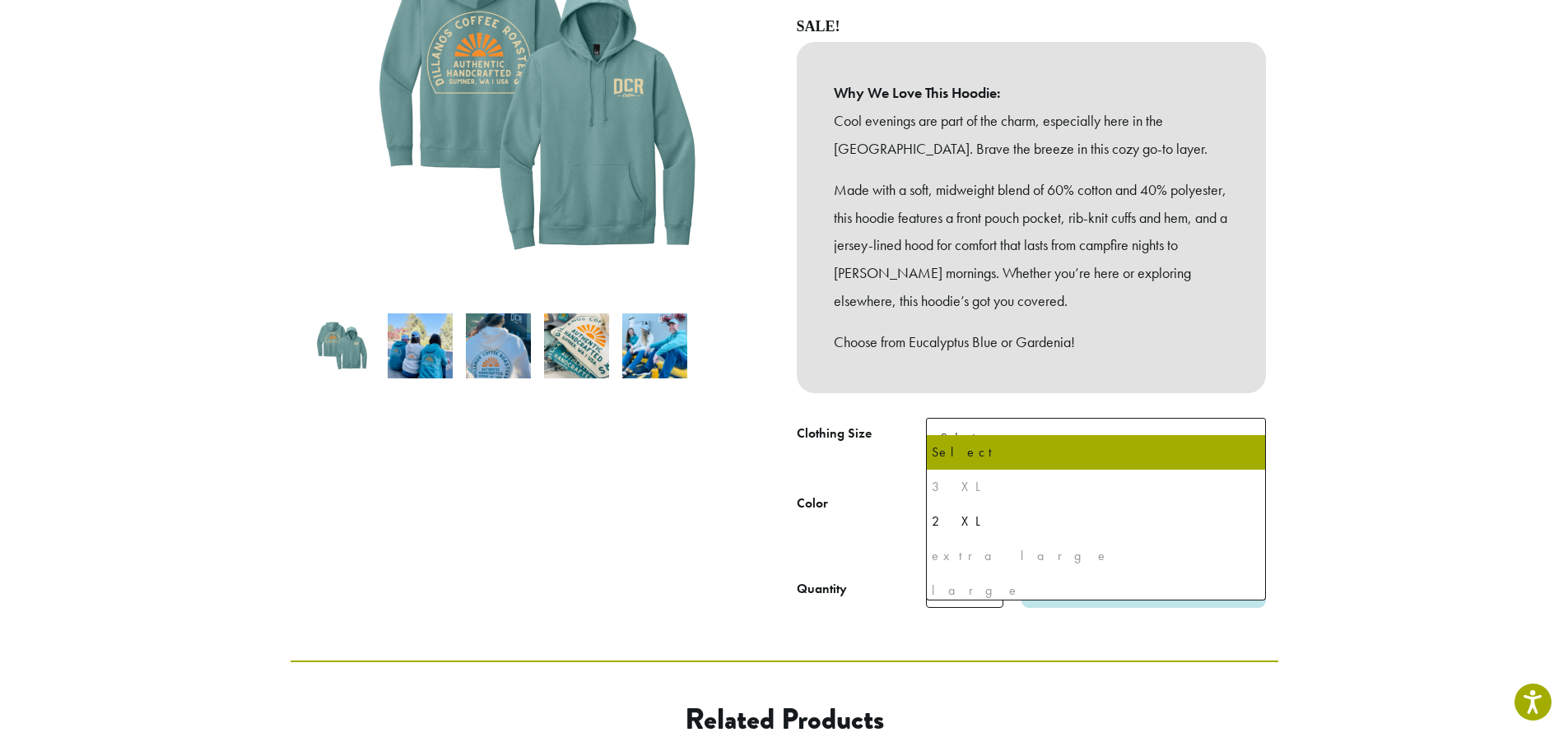
click at [1348, 414] on section "**********" at bounding box center [784, 181] width 1568 height 960
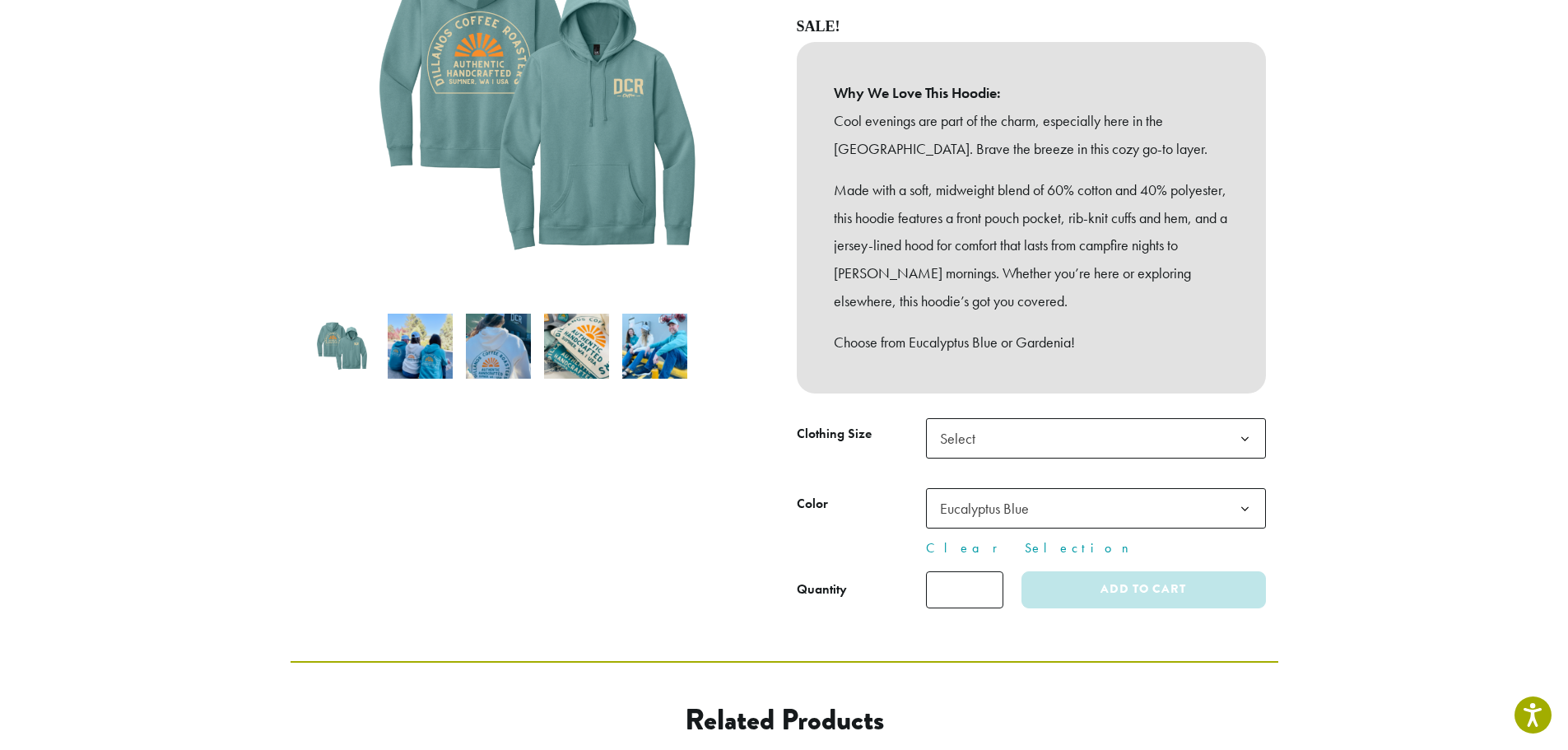
click at [1194, 488] on span "Eucalyptus Blue" at bounding box center [1096, 508] width 340 height 40
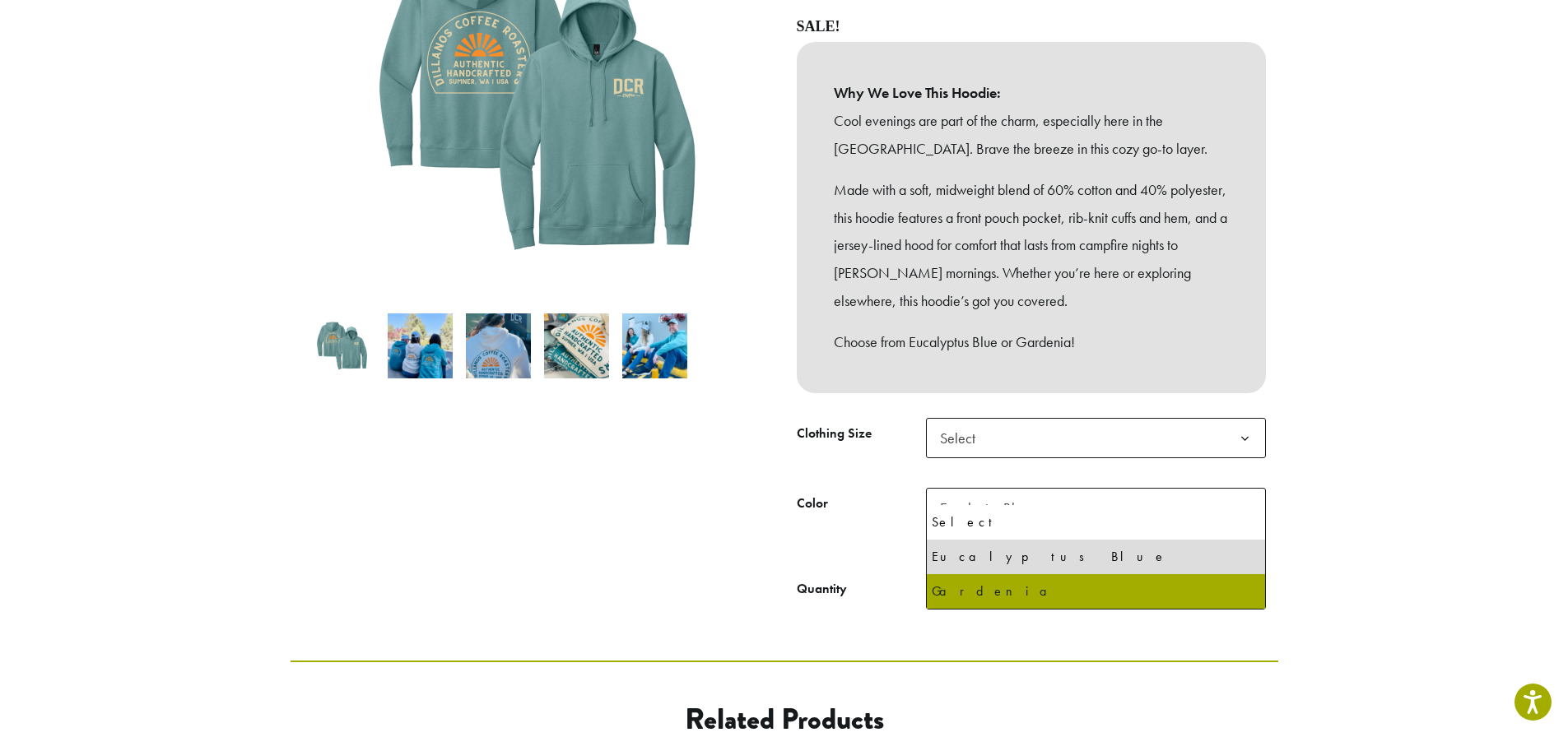
select select "********"
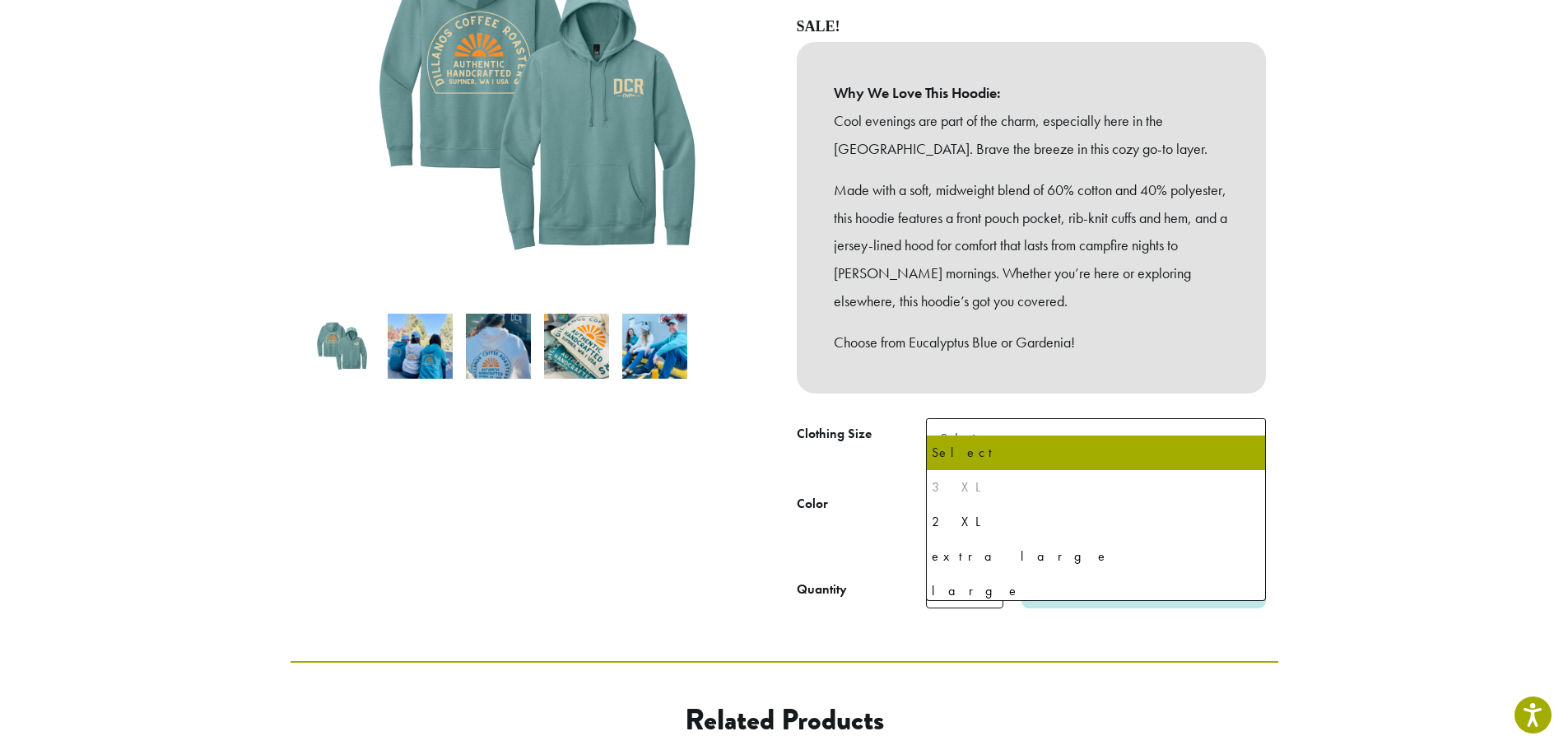
click at [1226, 419] on b at bounding box center [1244, 438] width 40 height 40
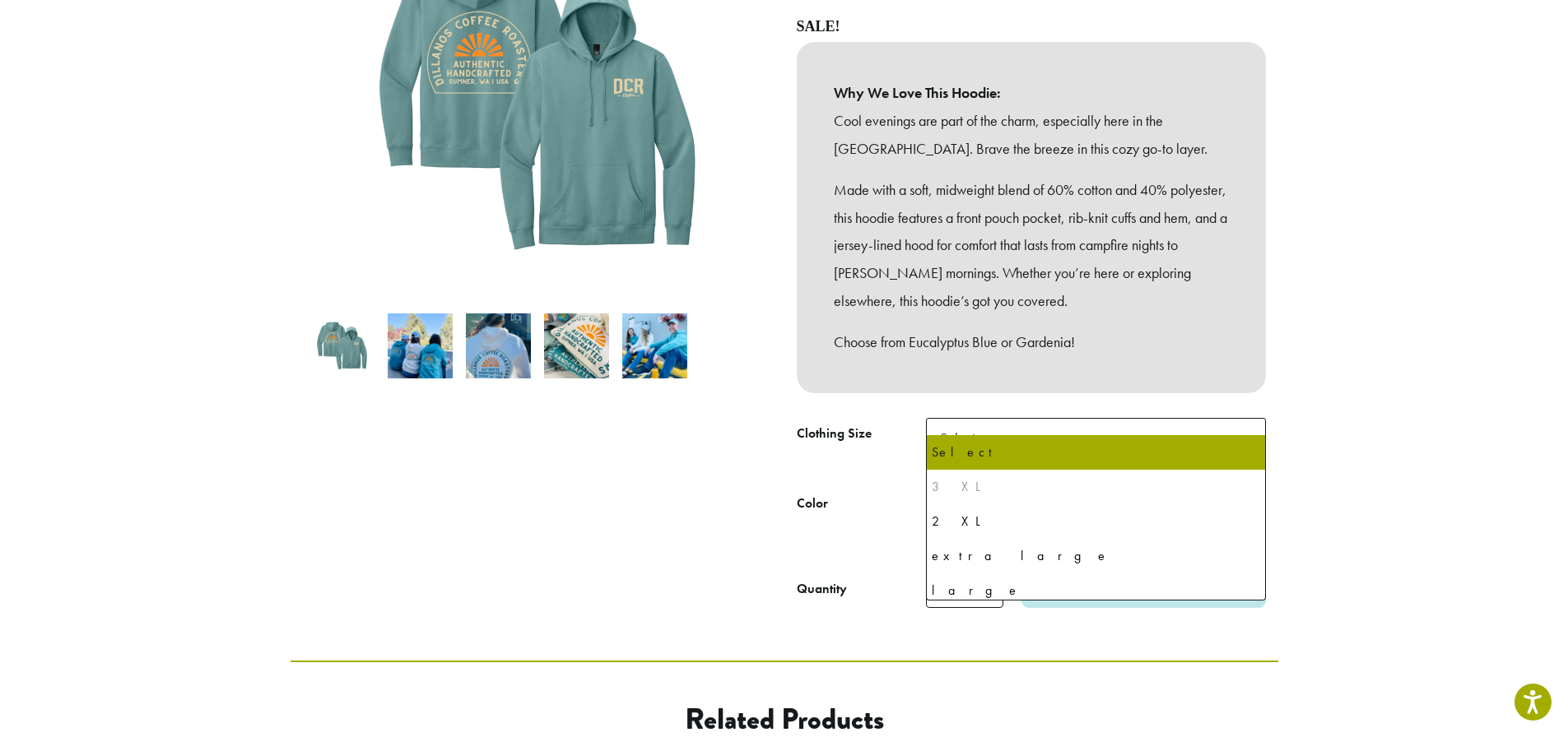
click at [1354, 417] on section "**********" at bounding box center [784, 181] width 1568 height 960
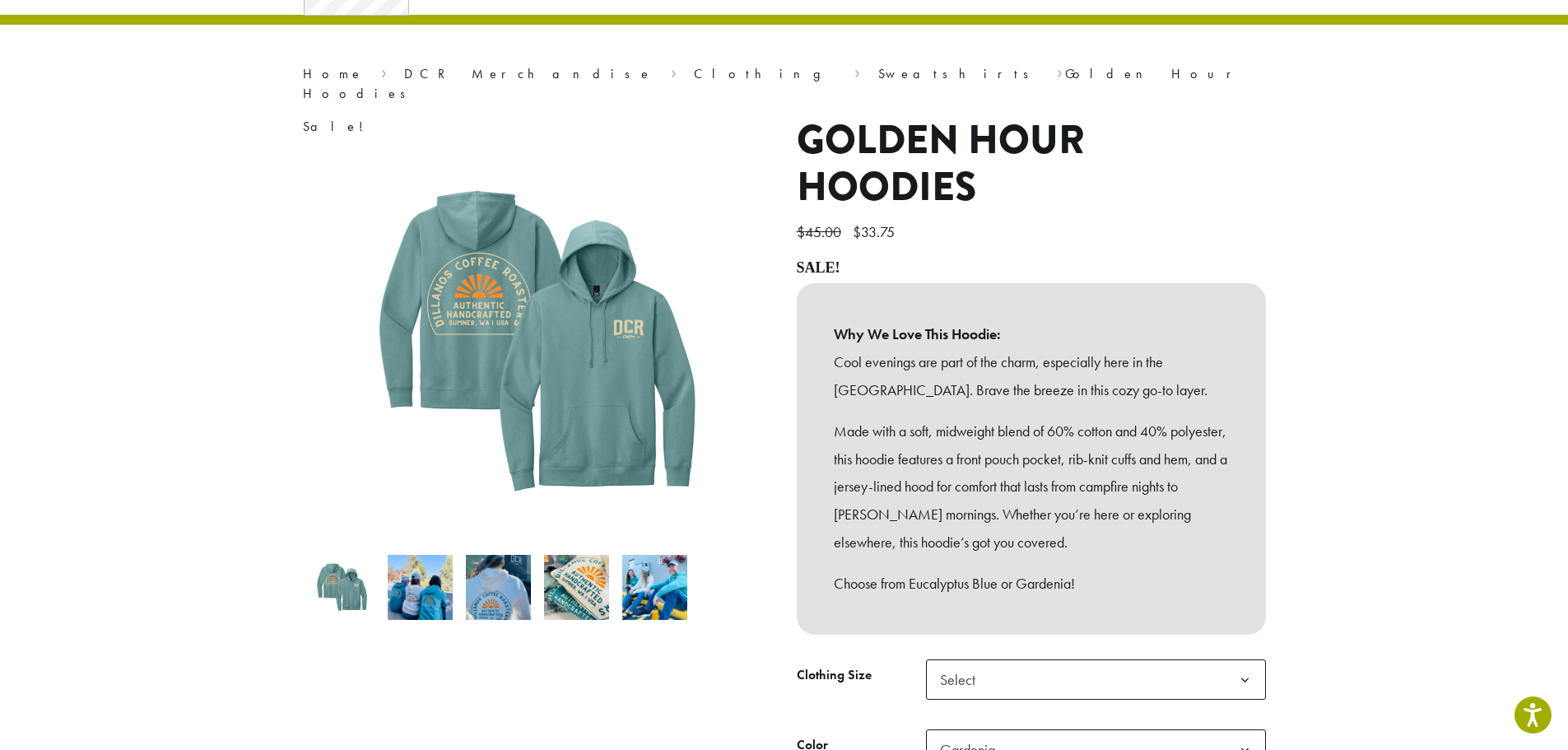
scroll to position [83, 0]
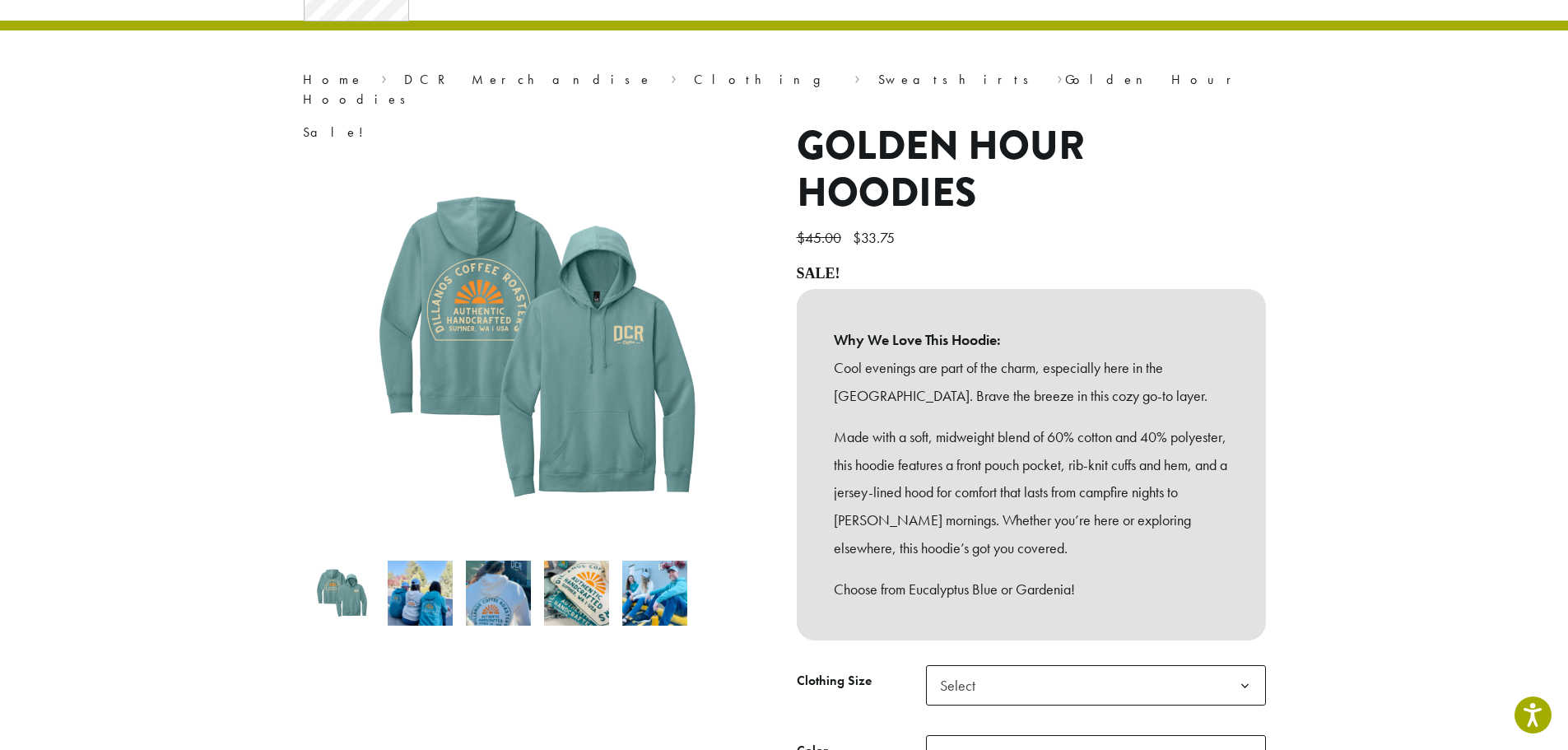
click at [432, 568] on img at bounding box center [421, 593] width 65 height 65
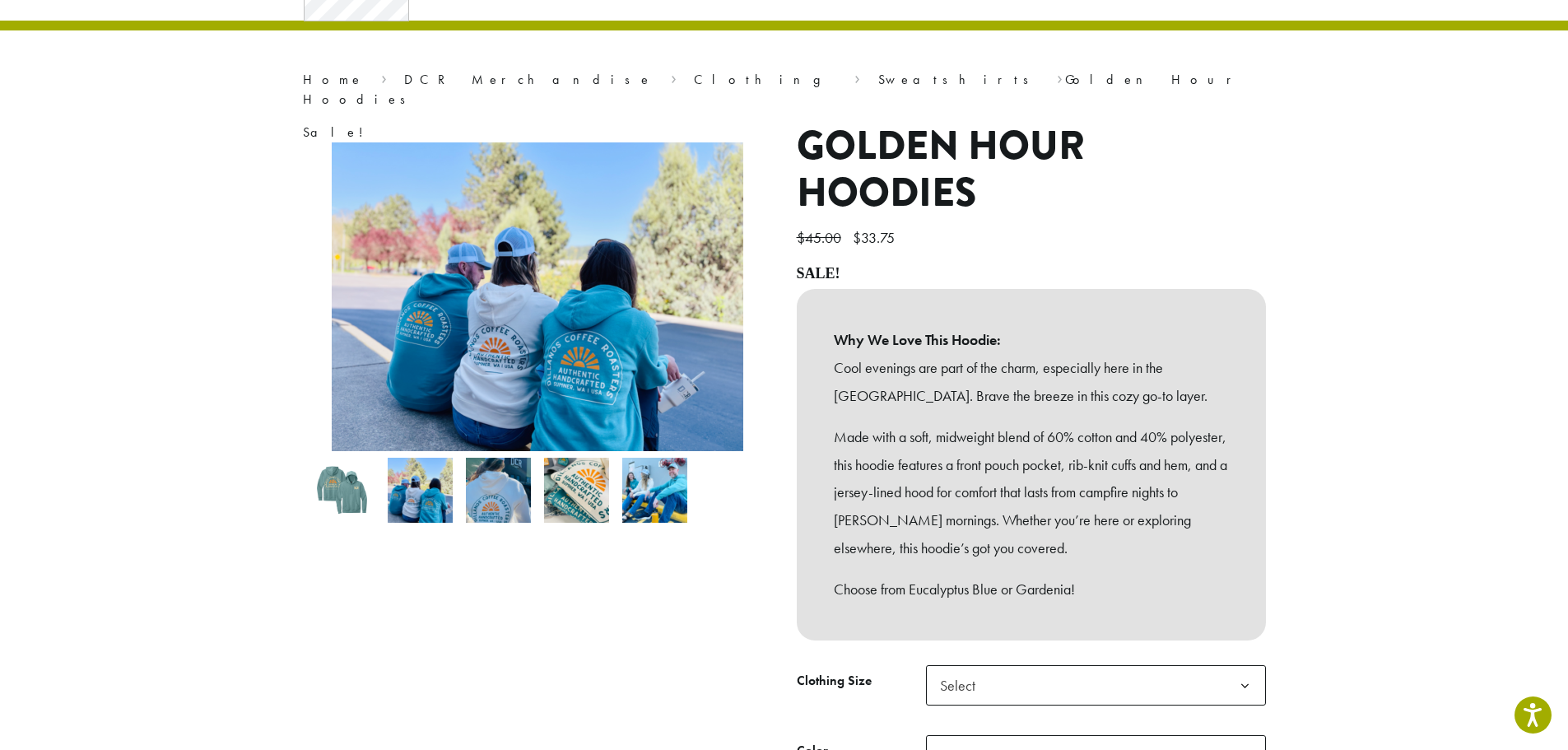
click at [497, 486] on img at bounding box center [499, 490] width 65 height 65
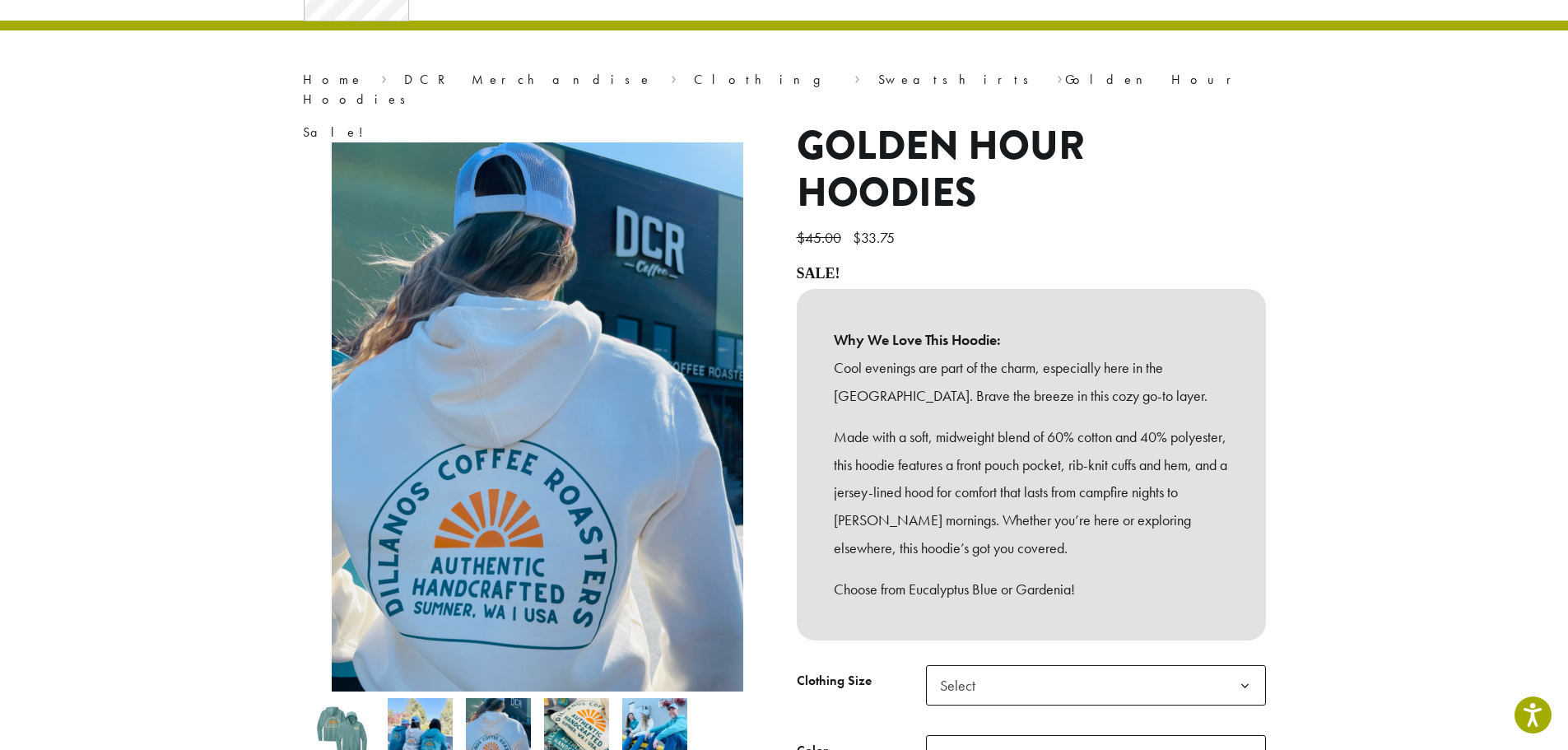
click at [588, 698] on img at bounding box center [577, 731] width 65 height 65
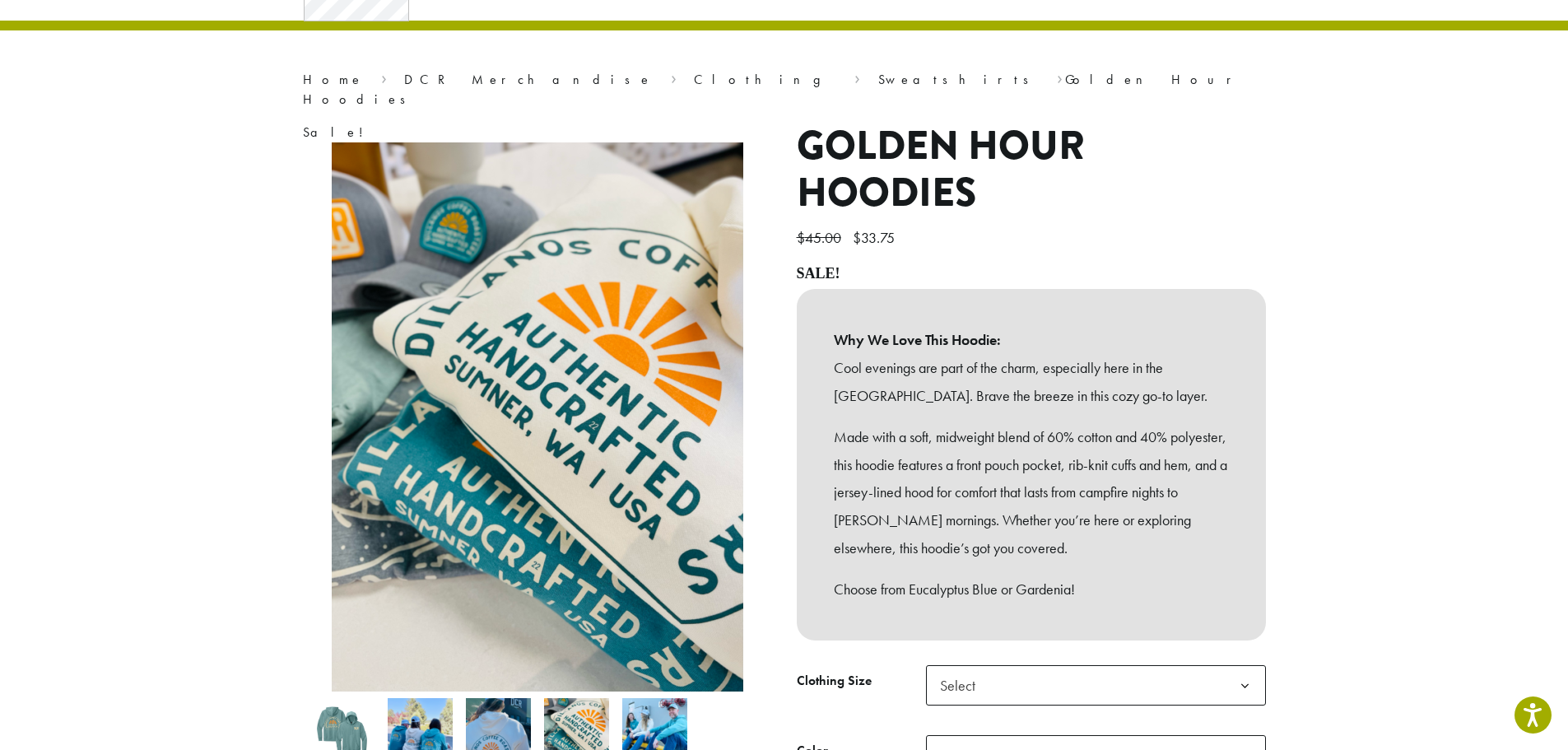
click at [636, 698] on img at bounding box center [654, 731] width 65 height 65
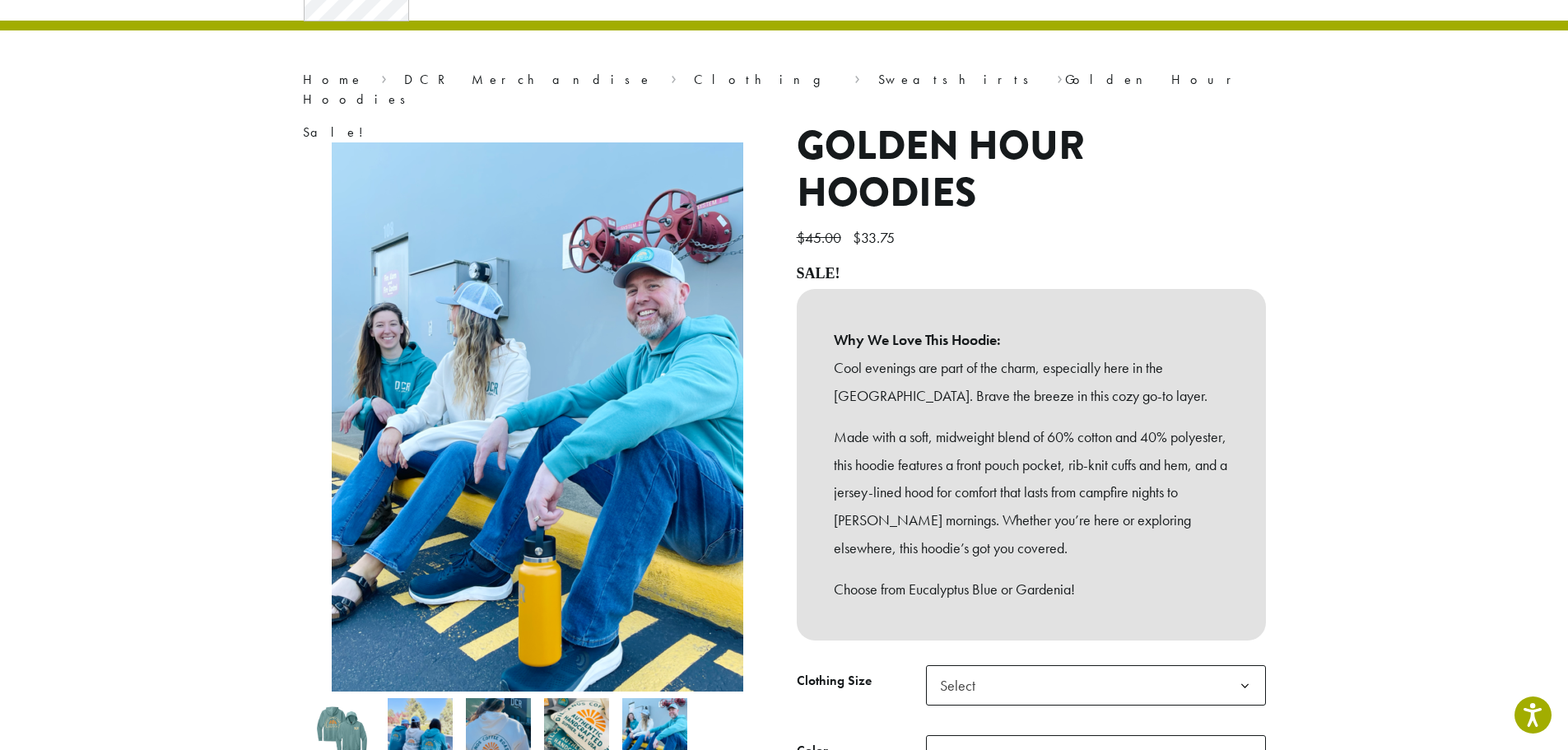
click at [563, 698] on img at bounding box center [577, 731] width 65 height 65
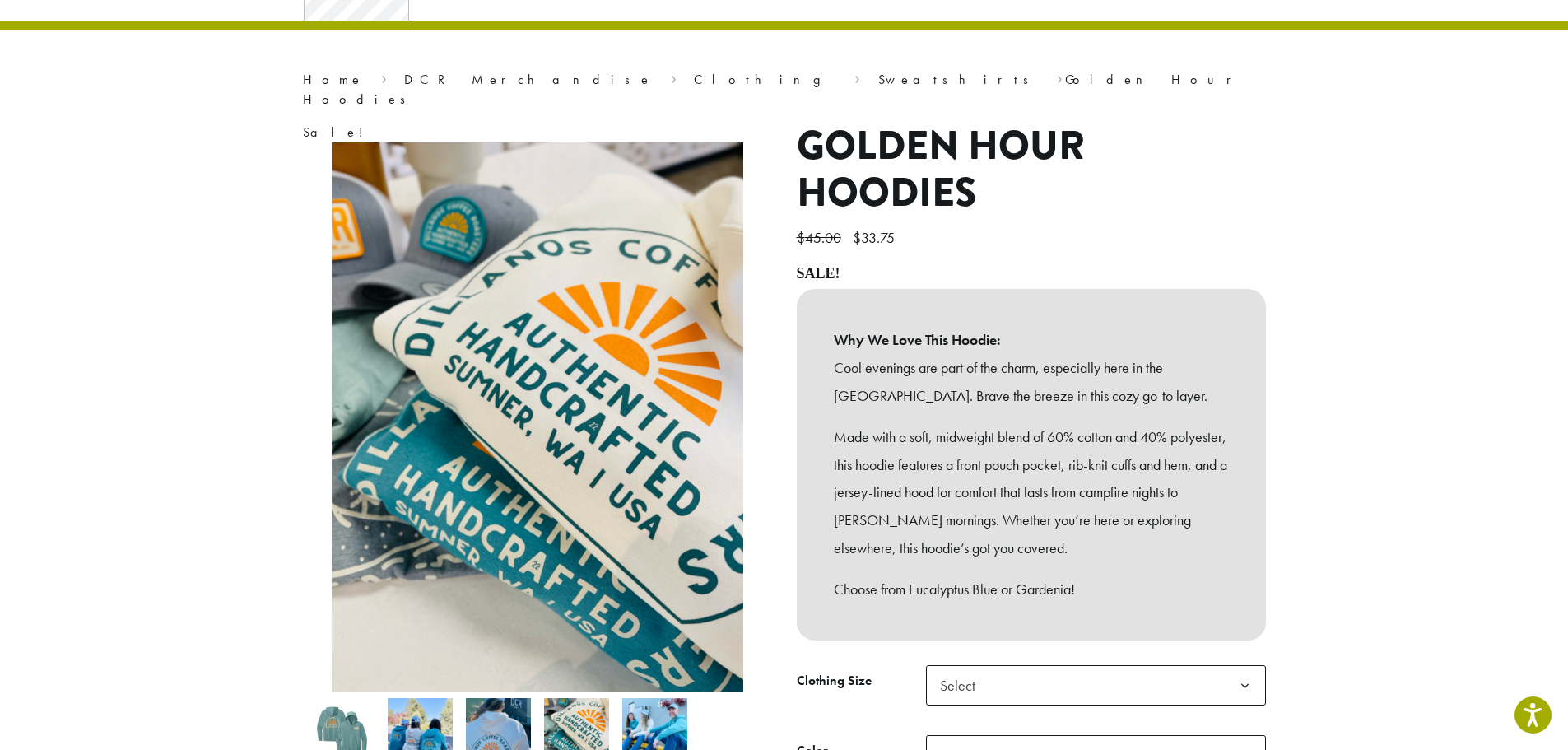
click at [485, 698] on img at bounding box center [499, 731] width 65 height 65
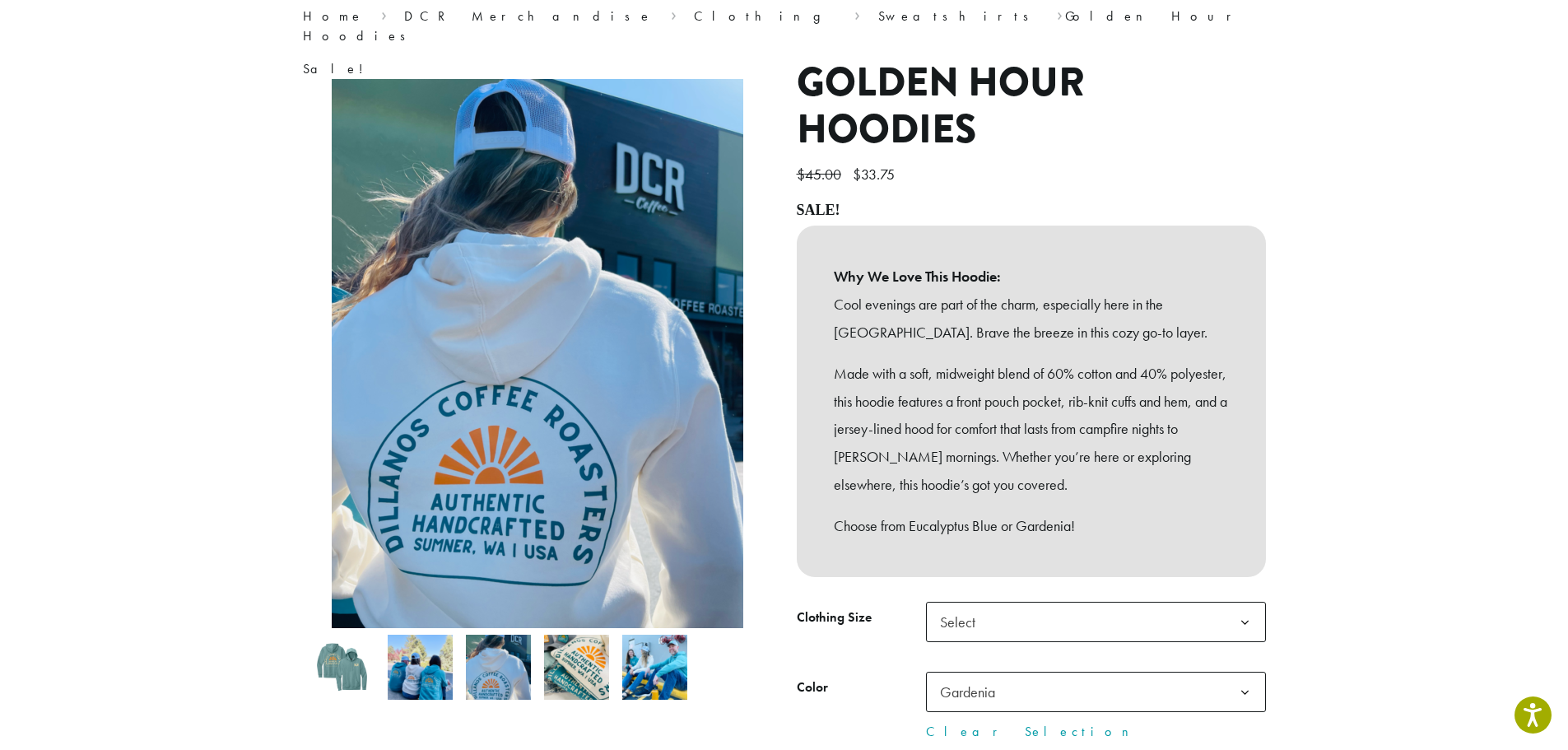
scroll to position [164, 0]
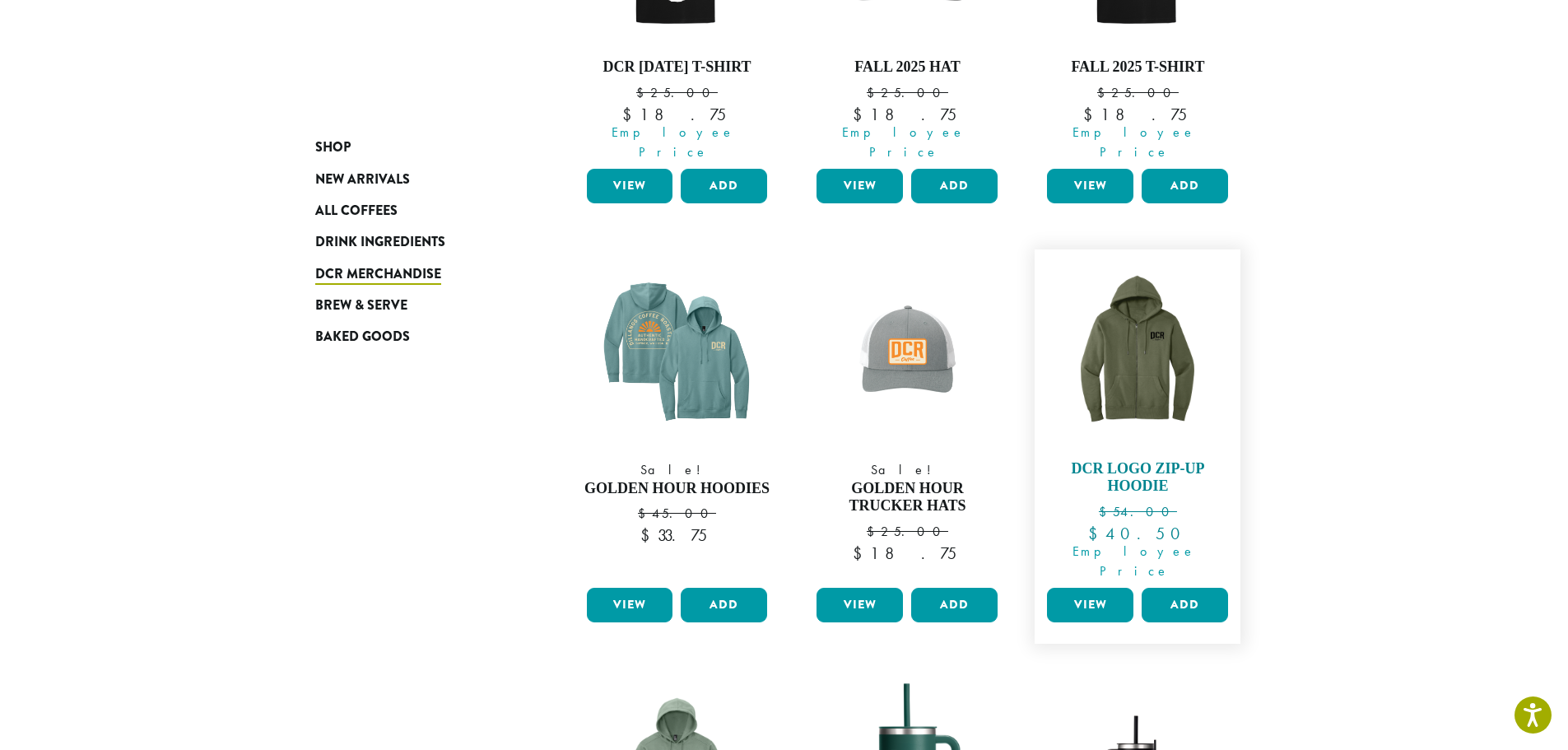
click at [1149, 473] on h4 "DCR Logo Zip-Up Hoodie" at bounding box center [1137, 478] width 189 height 35
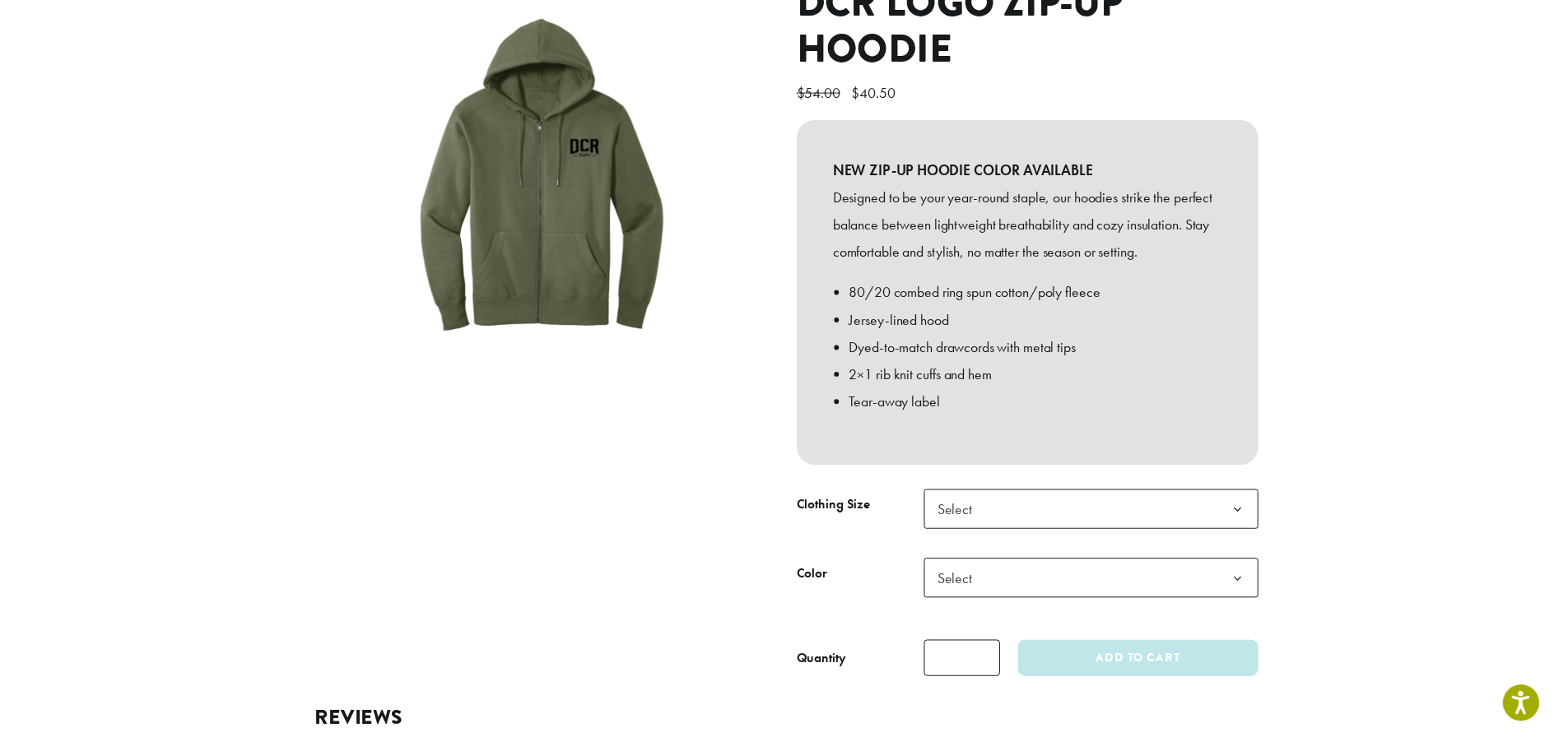
scroll to position [247, 0]
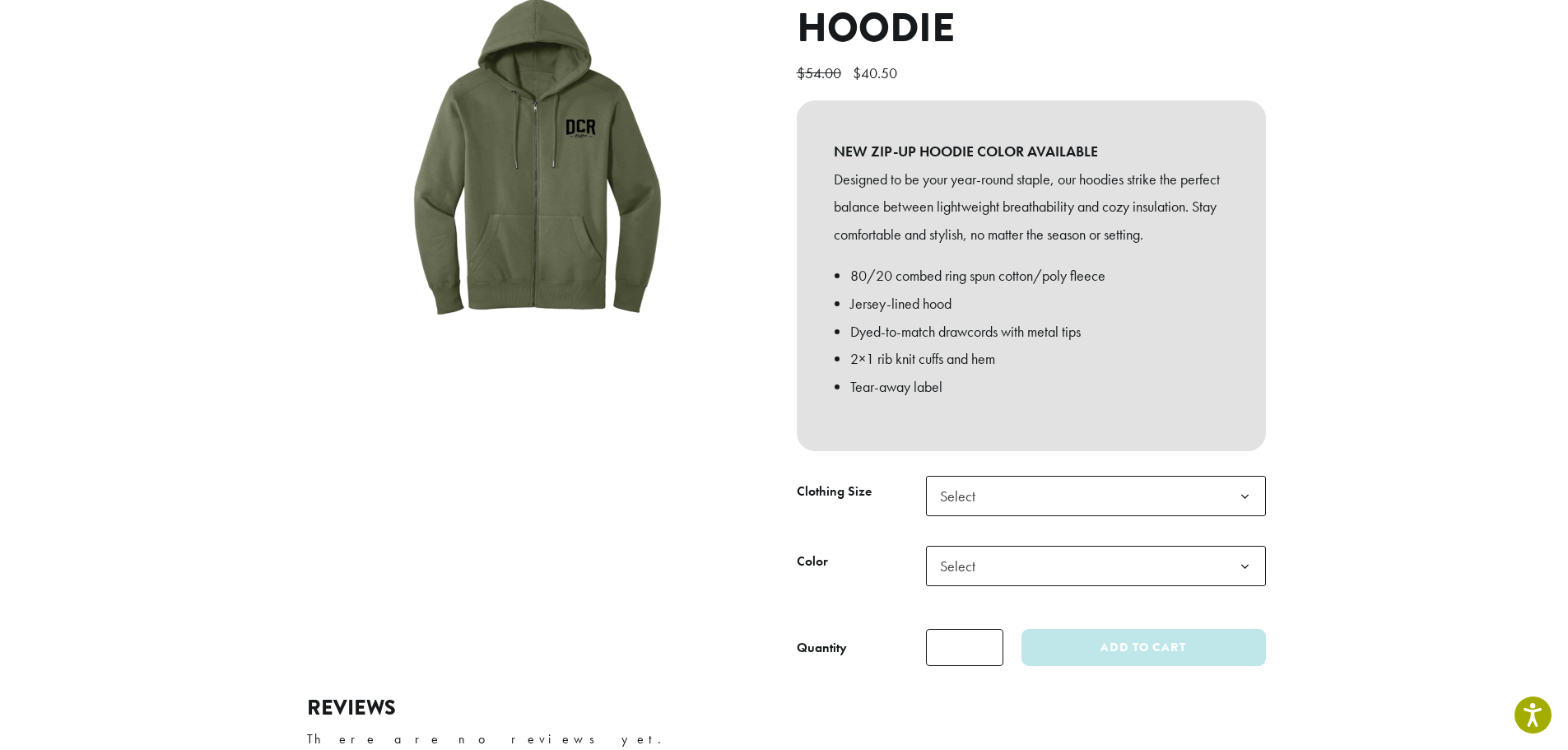
click at [1130, 551] on span "Select" at bounding box center [1096, 565] width 340 height 40
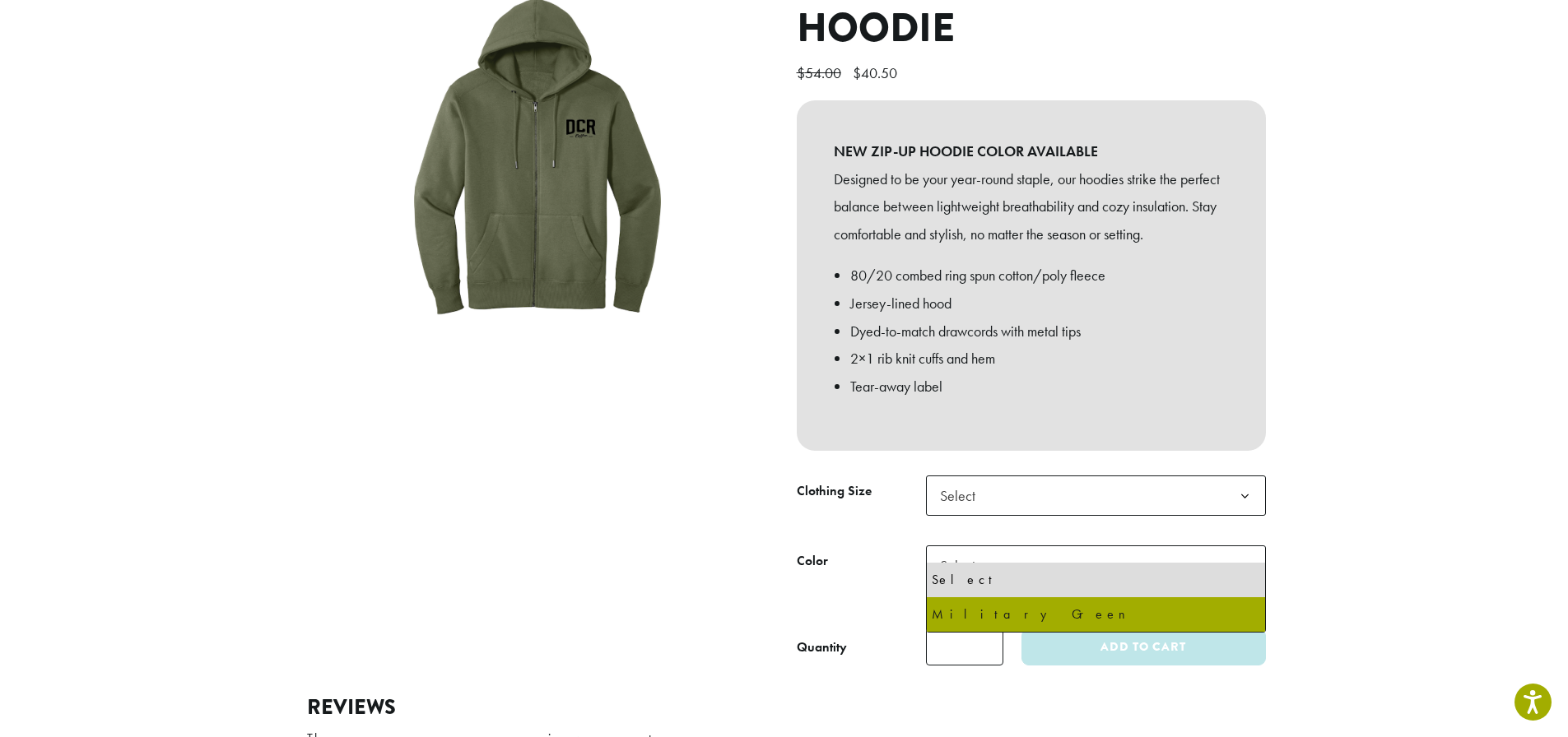
select select "**********"
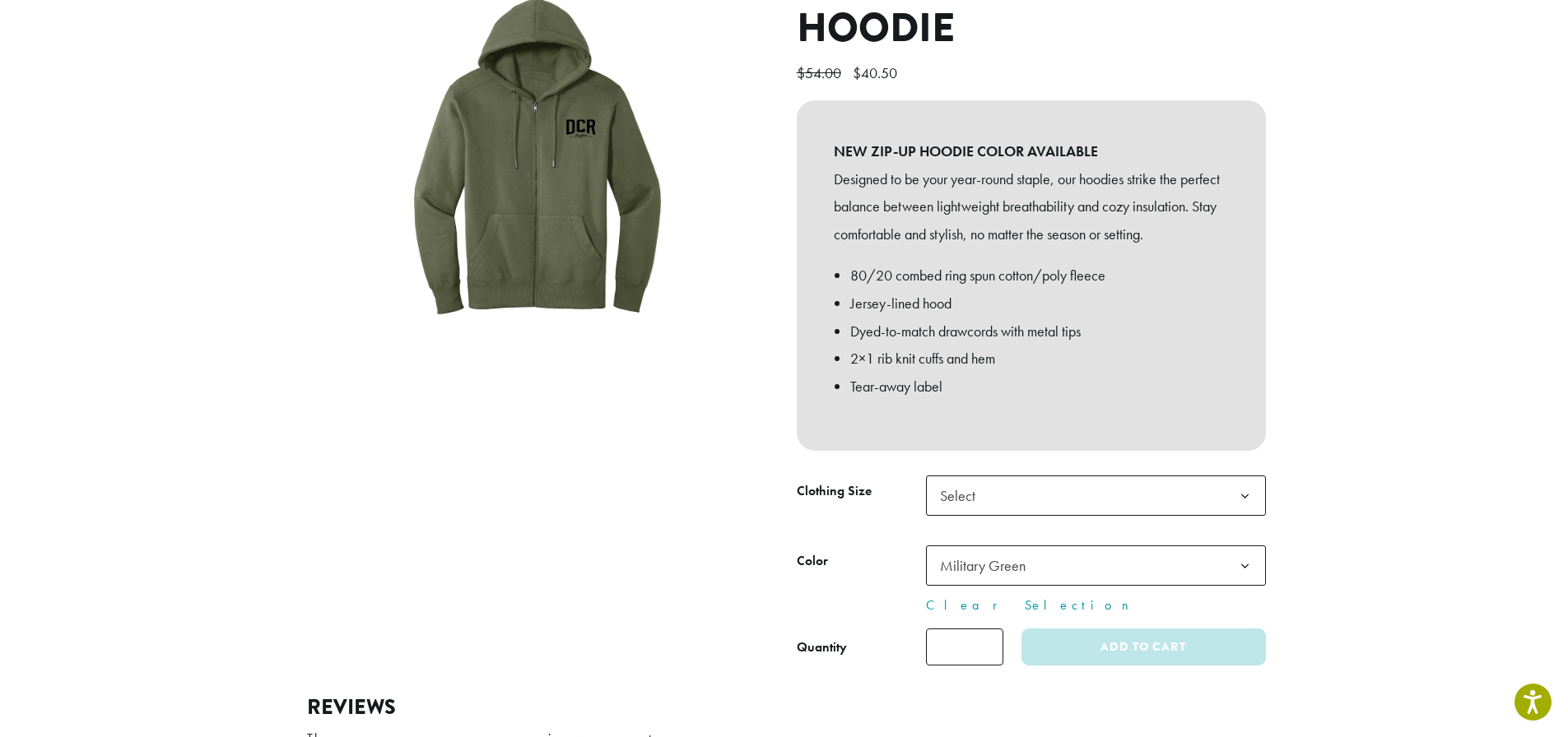
click at [1056, 476] on span "Select" at bounding box center [1096, 496] width 340 height 40
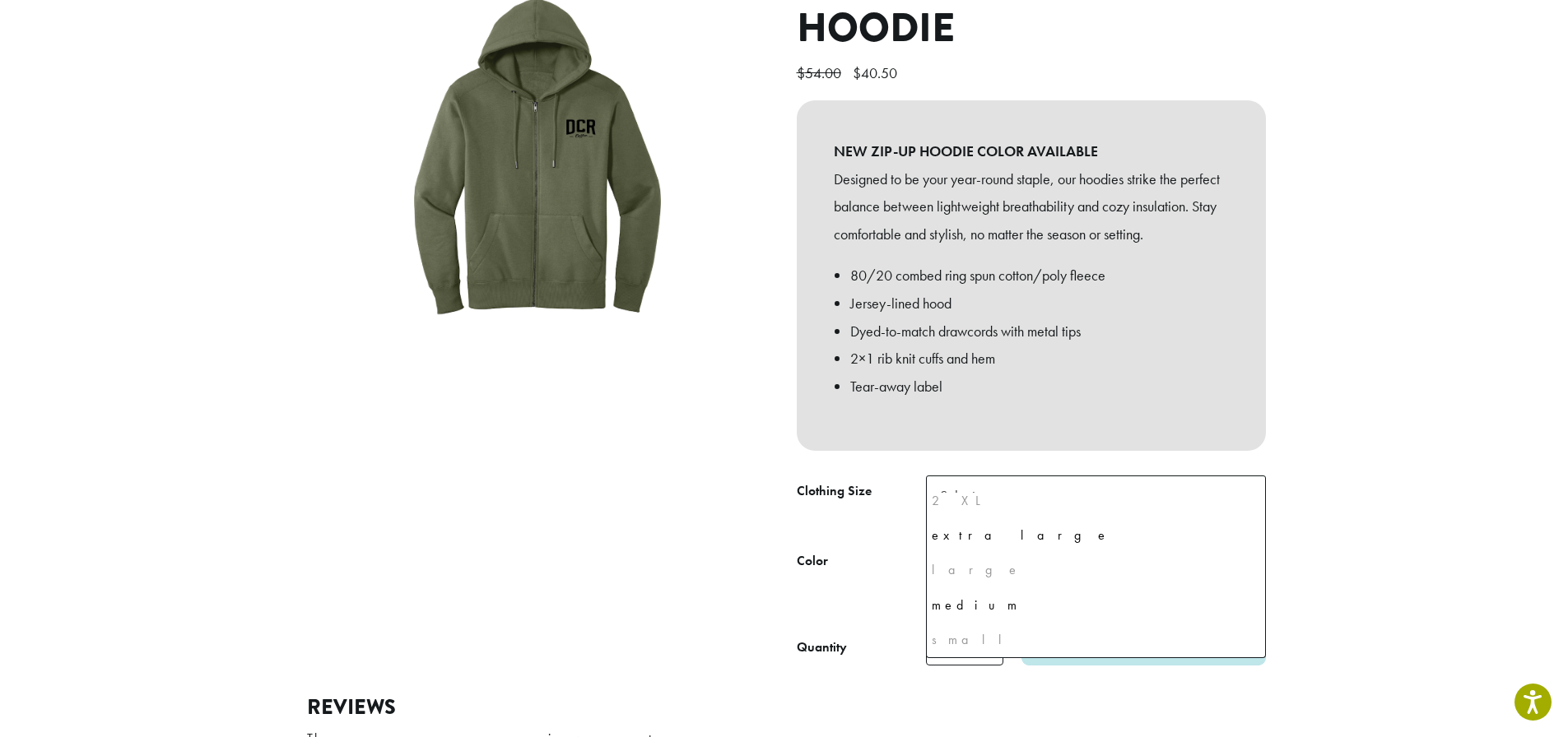
scroll to position [0, 0]
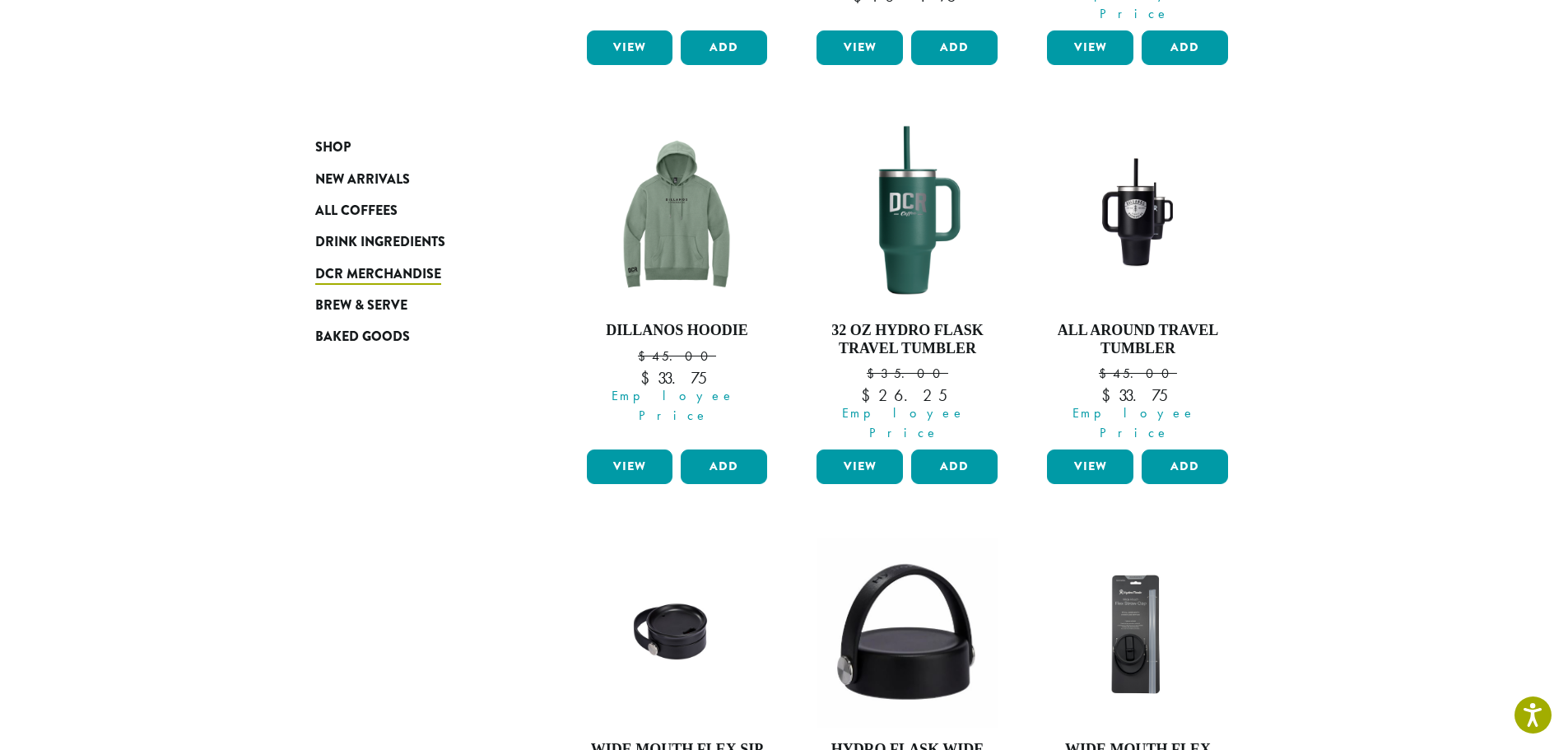
scroll to position [1399, 0]
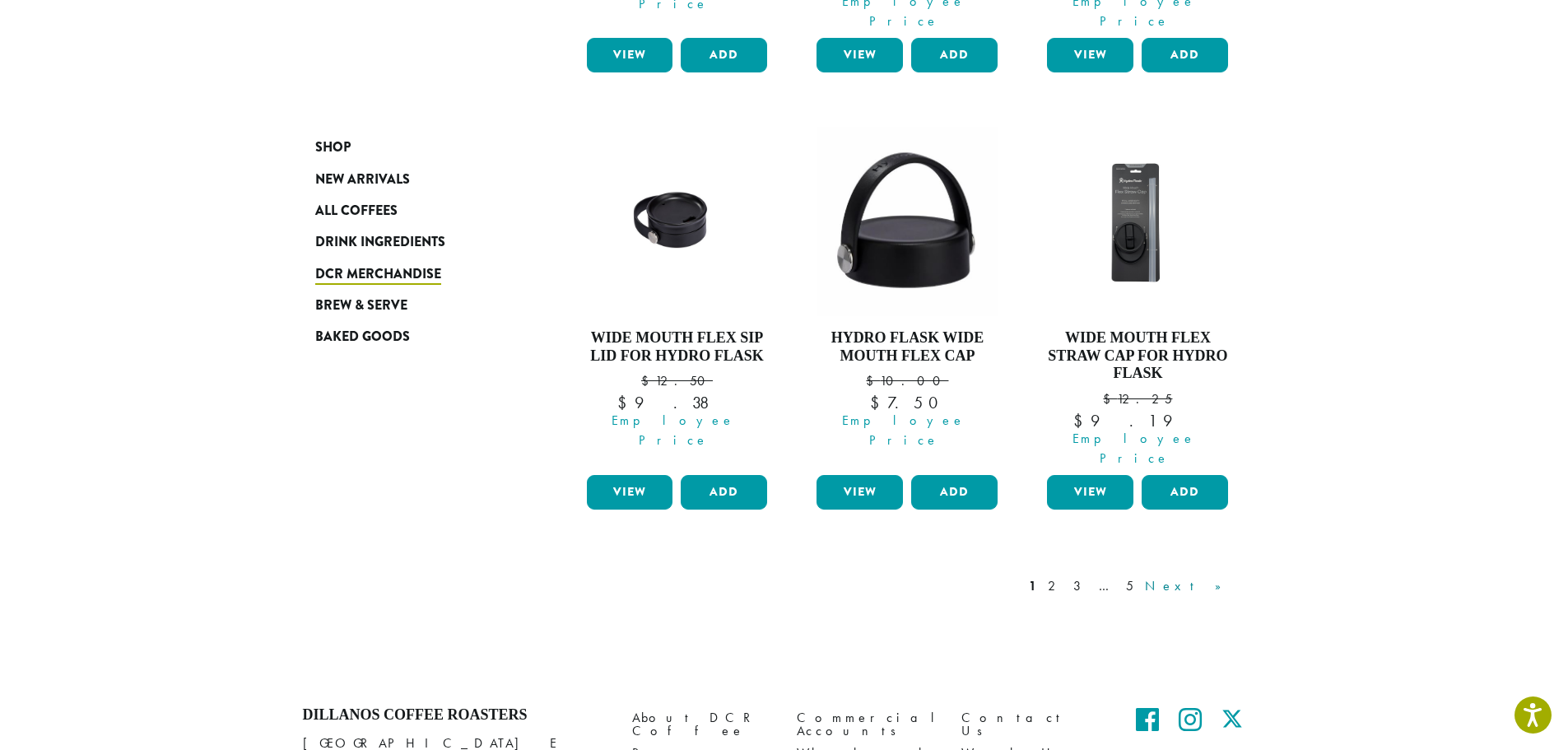
click at [1219, 576] on link "Next »" at bounding box center [1189, 586] width 95 height 19
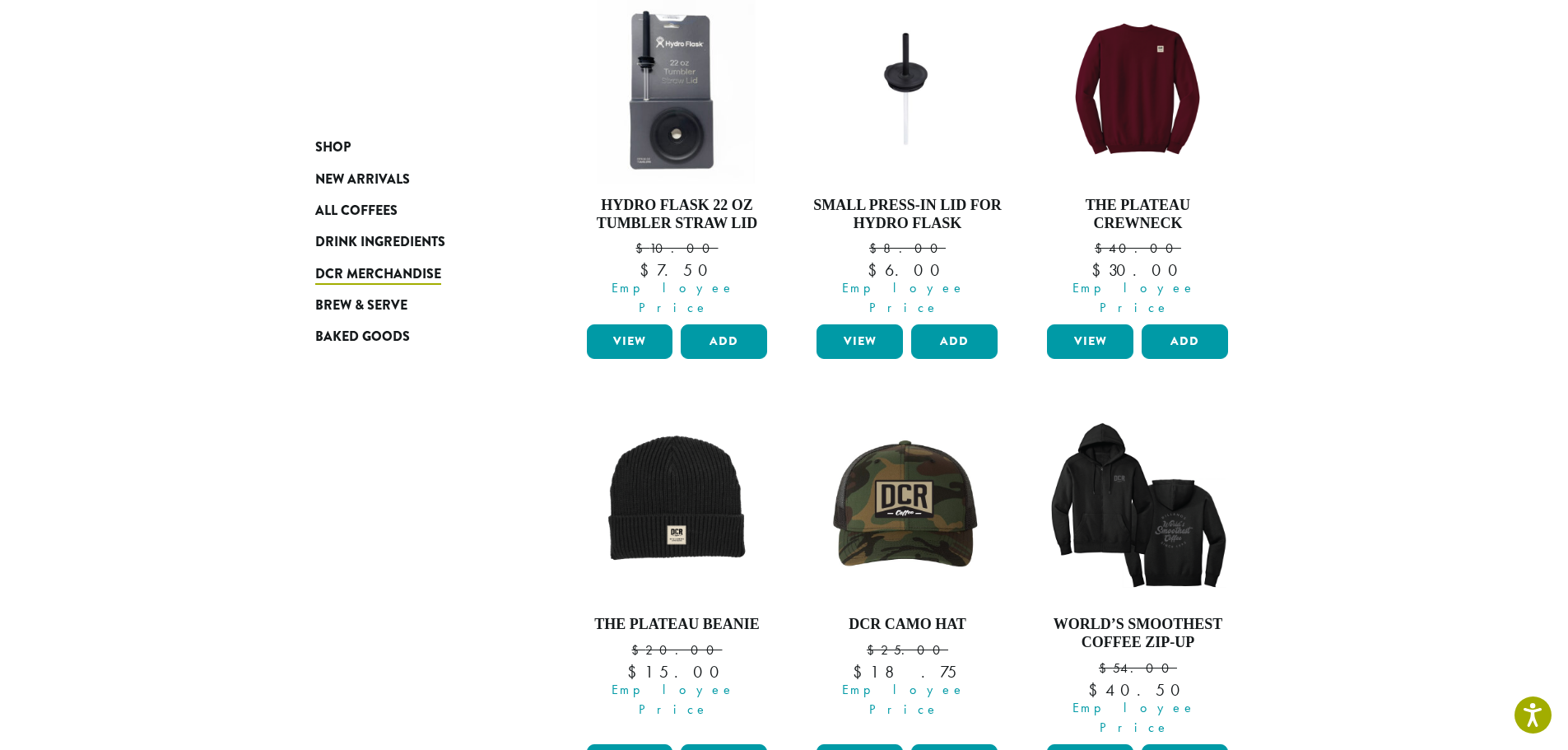
scroll to position [348, 0]
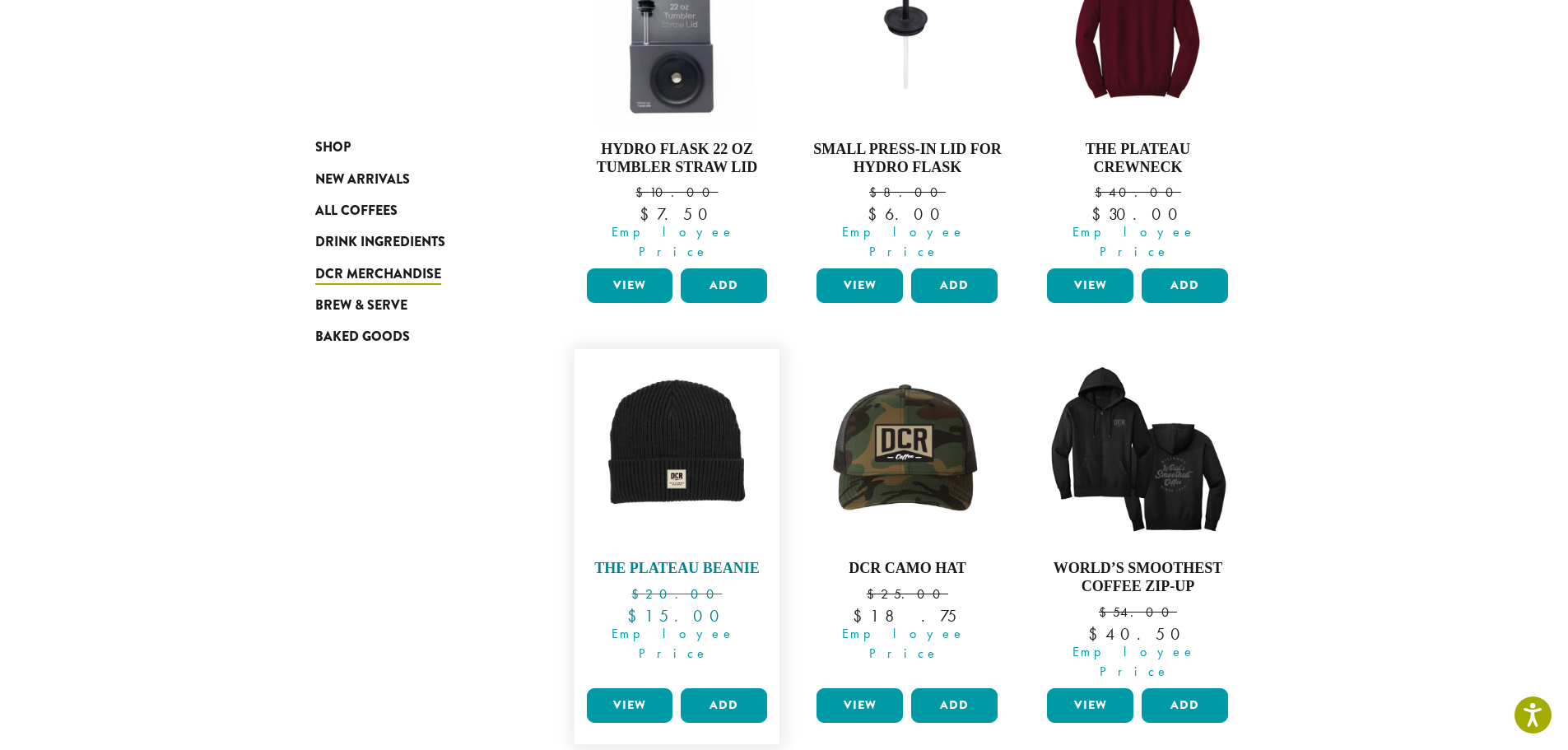
click at [657, 560] on h4 "The Plateau Beanie" at bounding box center [678, 569] width 189 height 19
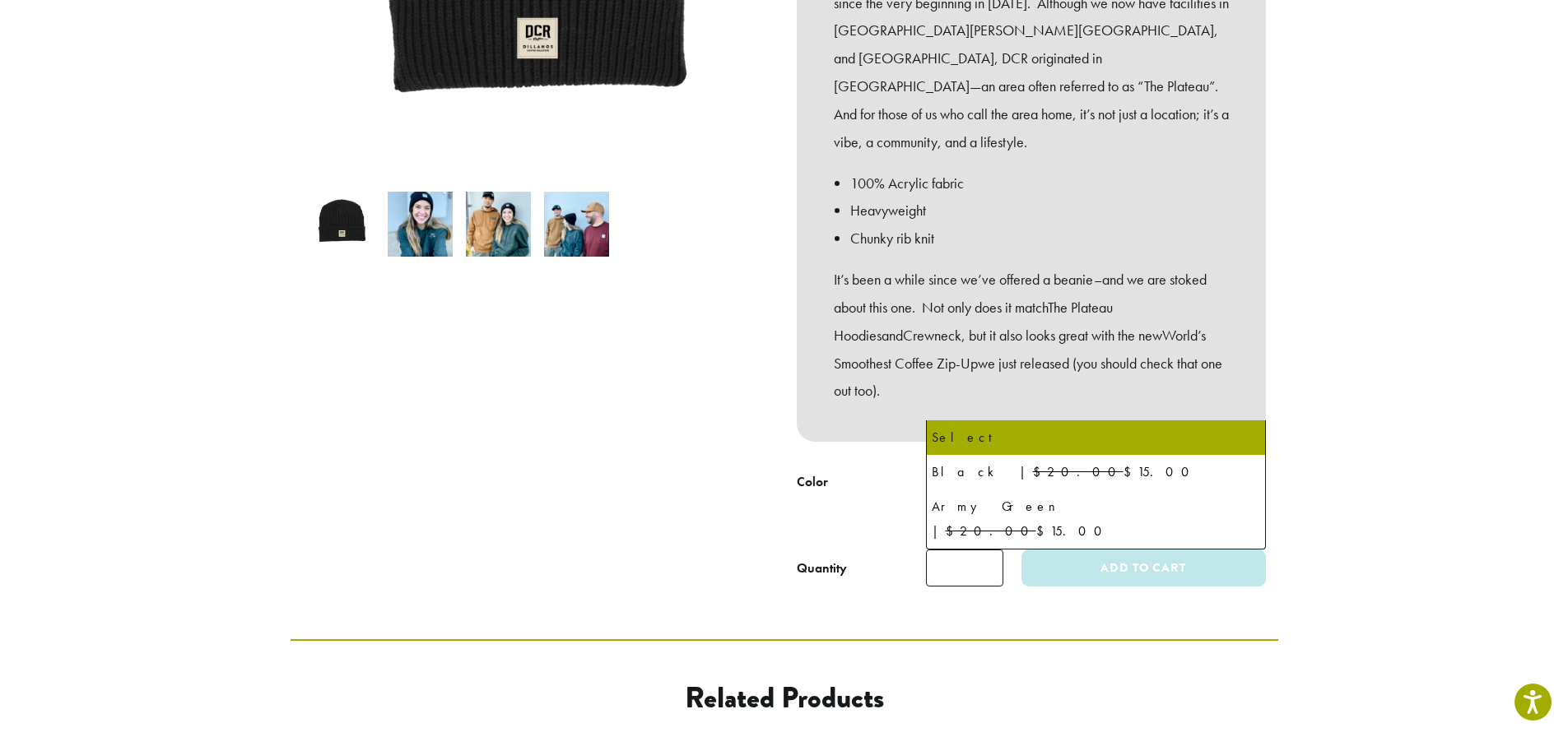
click at [1217, 467] on span "Select" at bounding box center [1096, 486] width 340 height 40
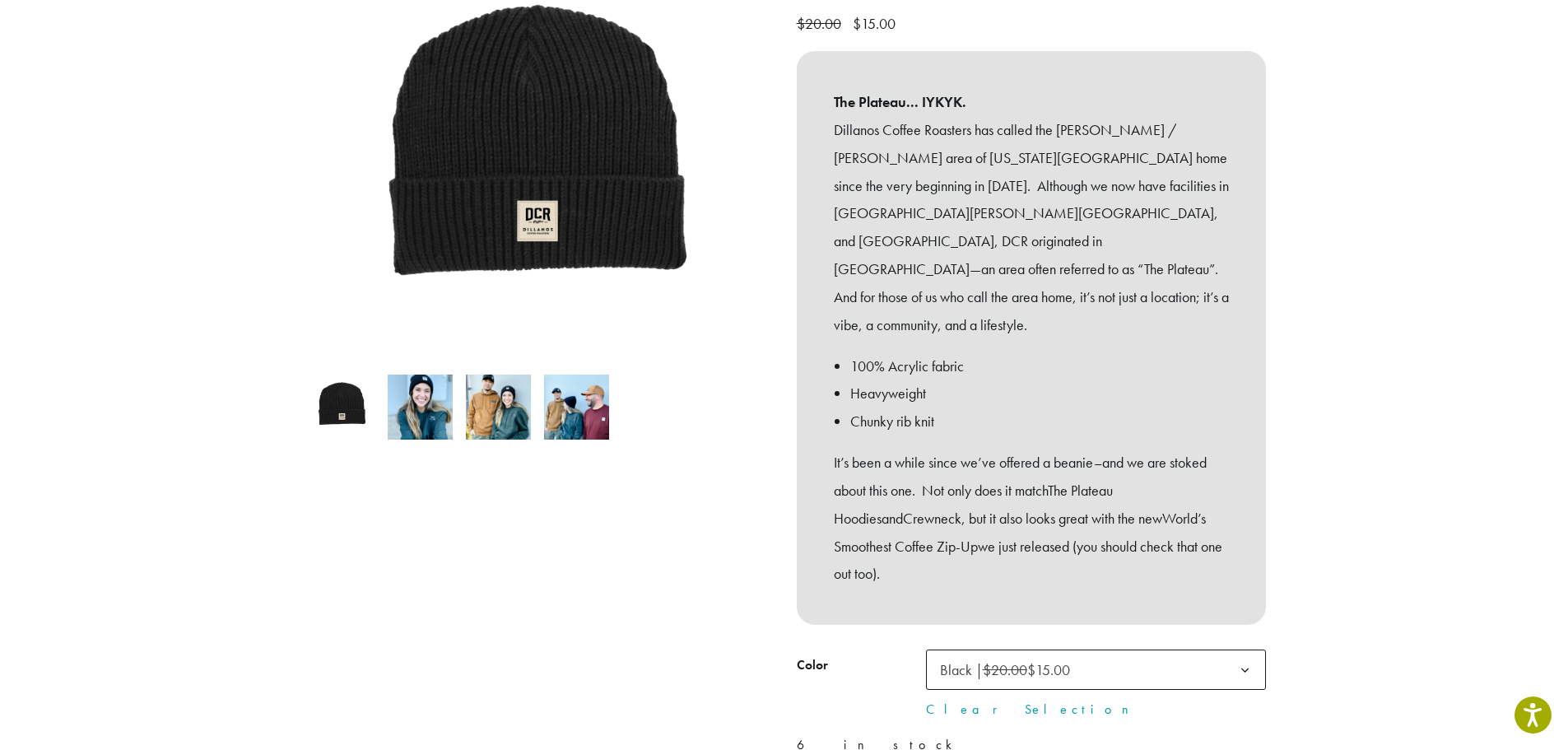
scroll to position [411, 0]
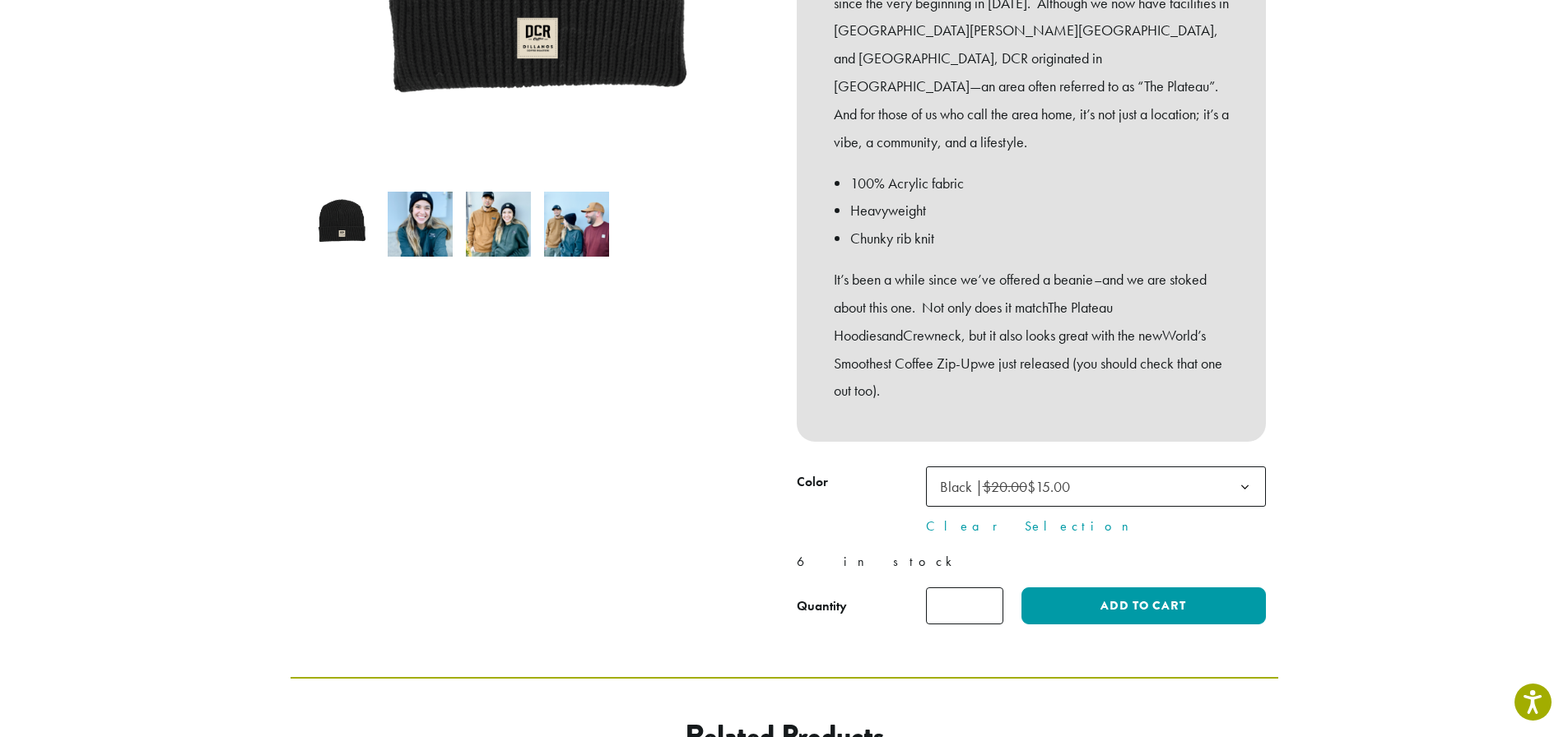
click at [1256, 468] on b at bounding box center [1244, 487] width 40 height 40
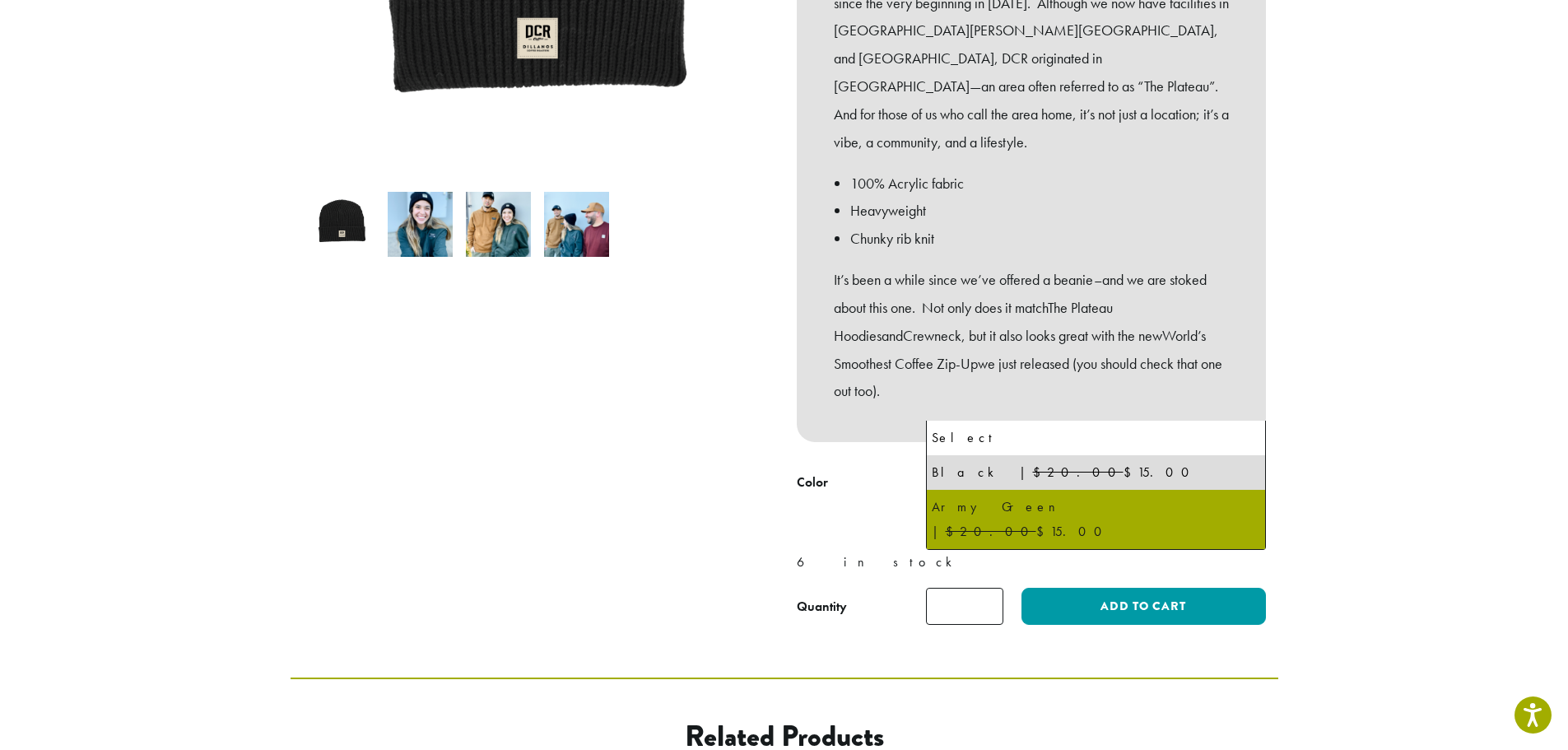
select select "**********"
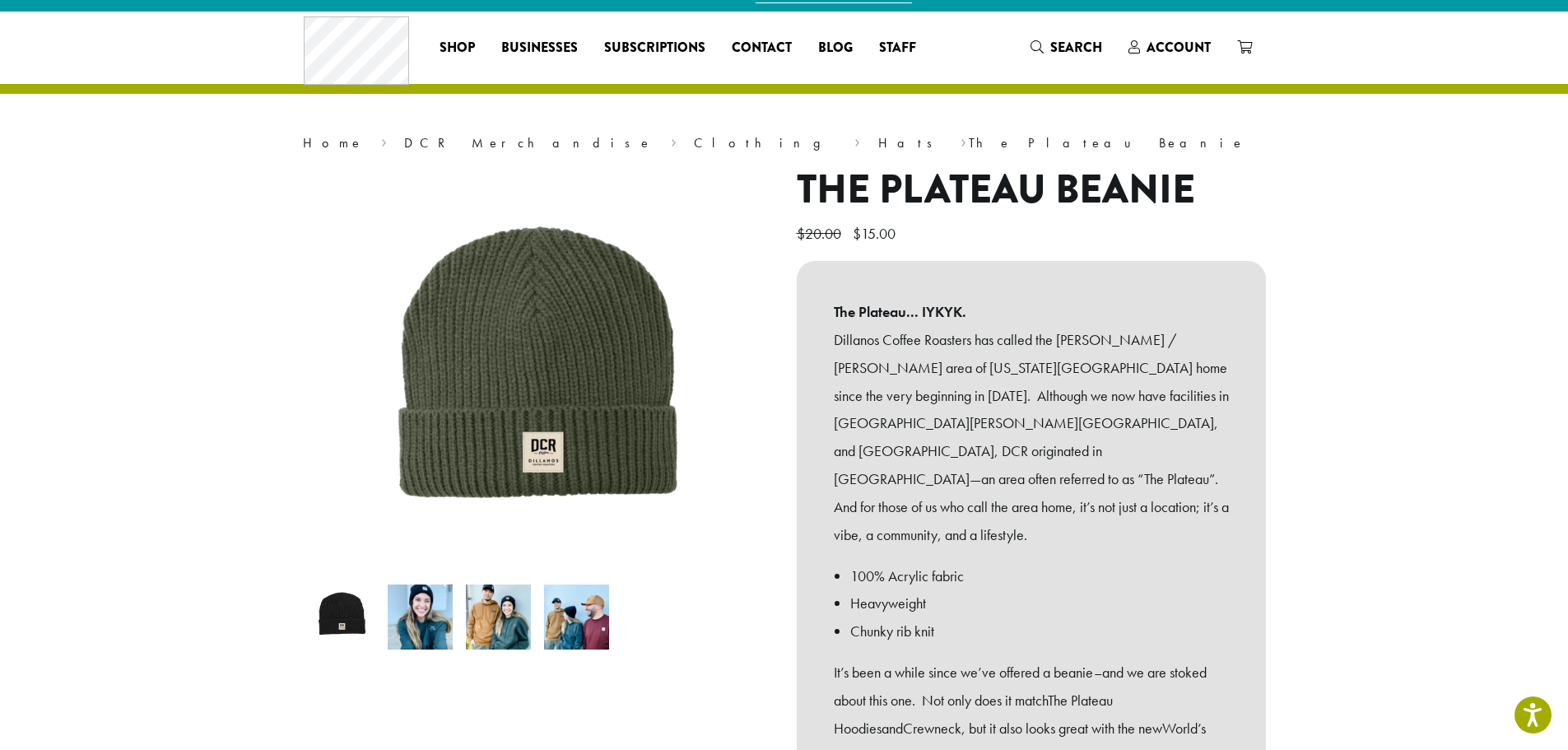
scroll to position [0, 0]
